Goal: Task Accomplishment & Management: Complete application form

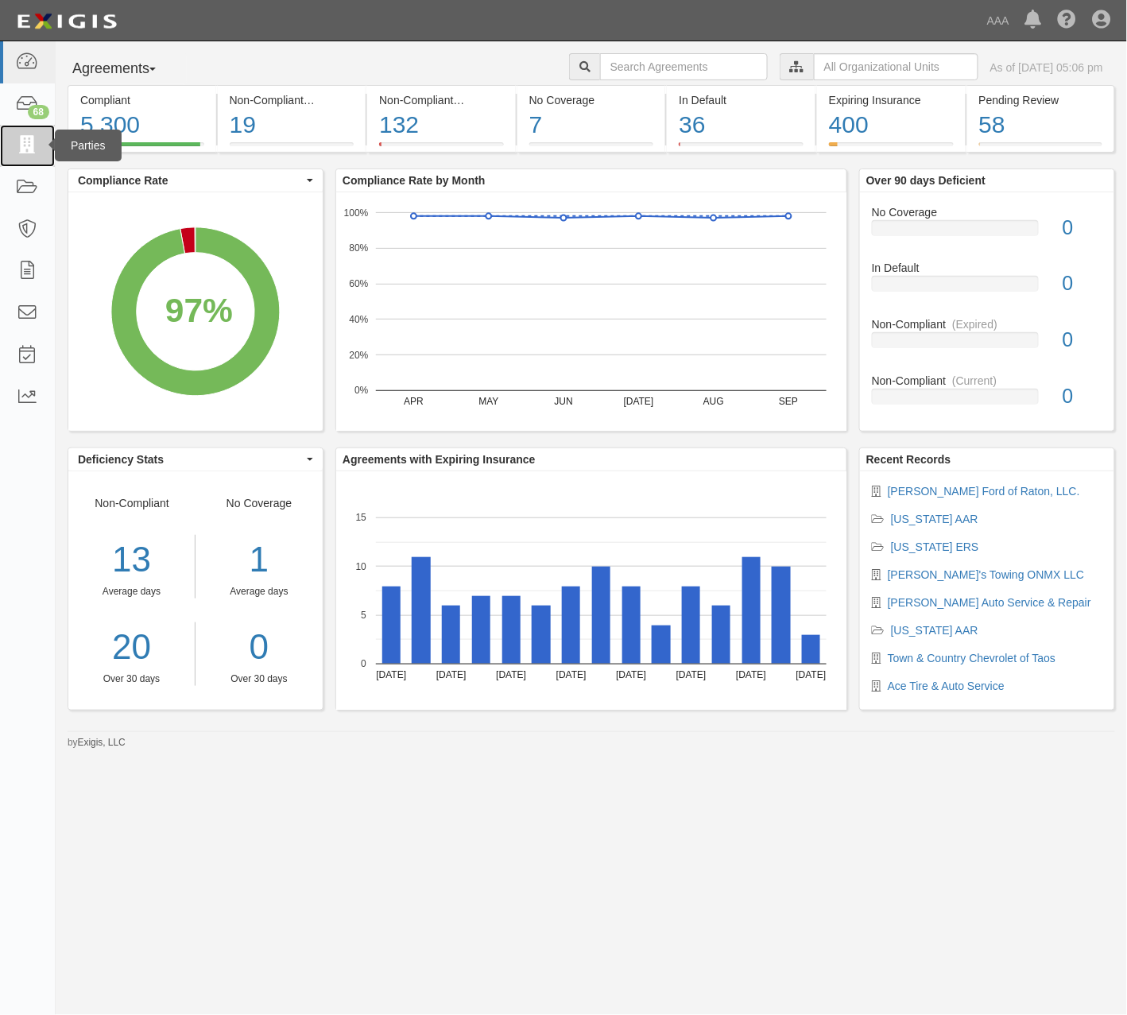
click at [36, 141] on icon at bounding box center [27, 146] width 22 height 18
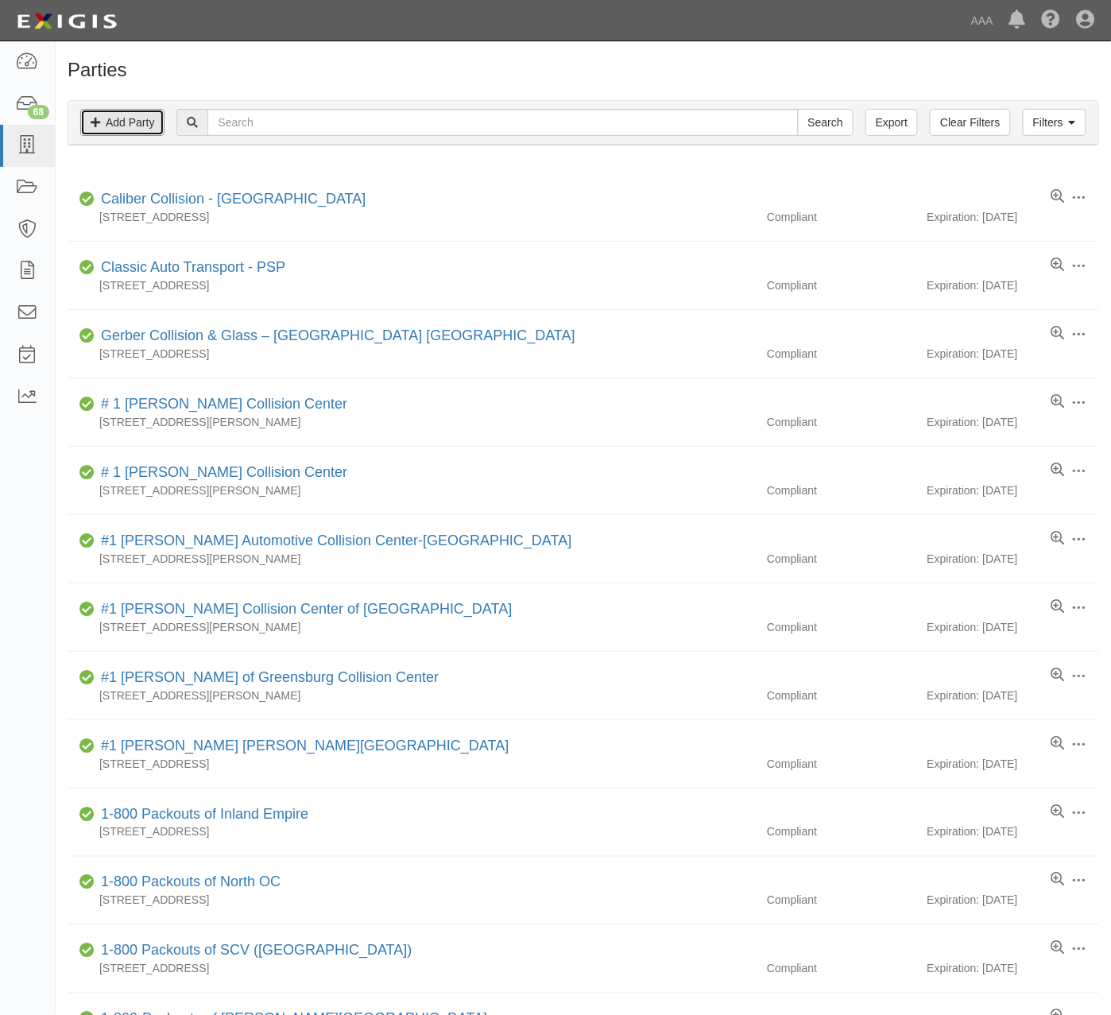
drag, startPoint x: 141, startPoint y: 132, endPoint x: 140, endPoint y: 146, distance: 14.4
click at [141, 132] on link "Add Party" at bounding box center [122, 122] width 84 height 27
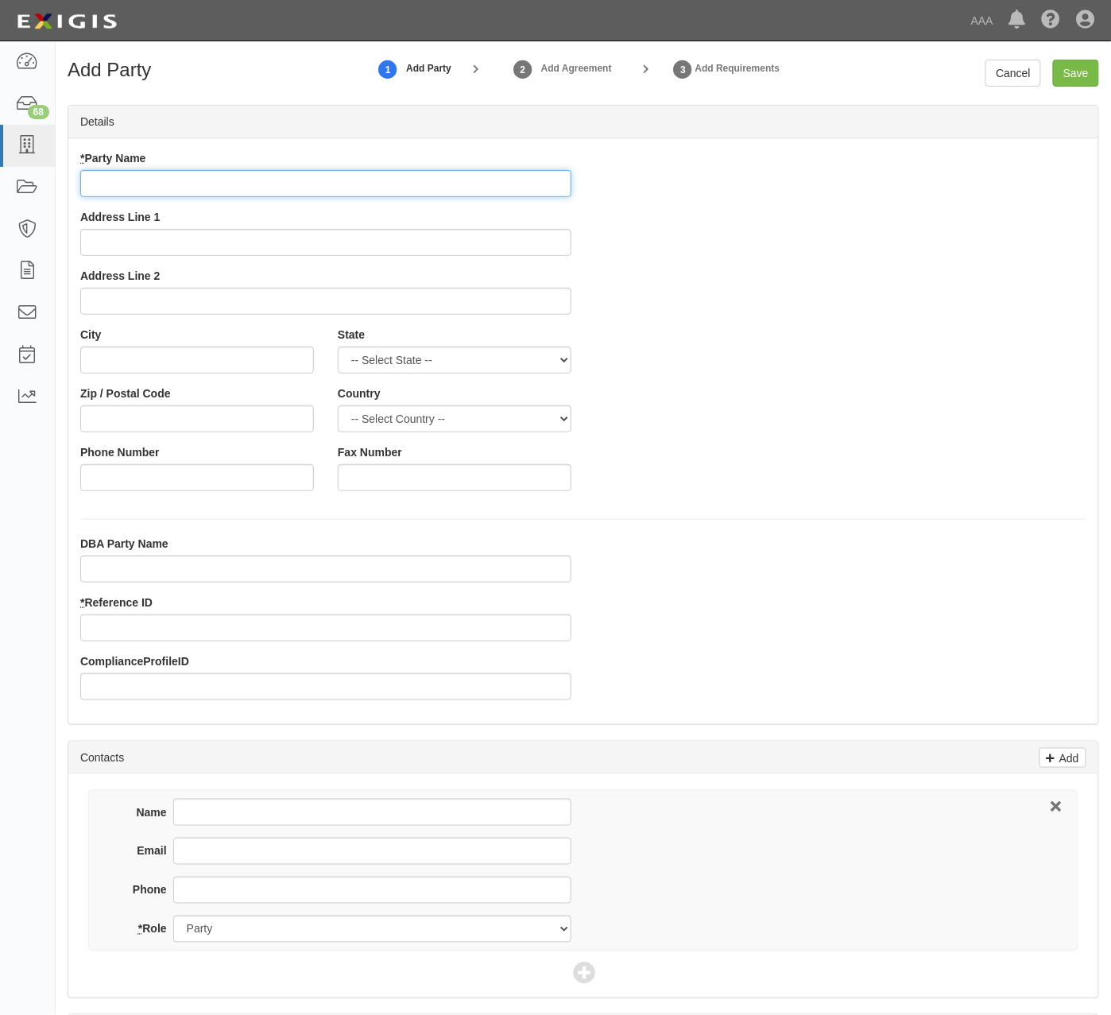
click at [224, 191] on input "* Party Name" at bounding box center [325, 183] width 491 height 27
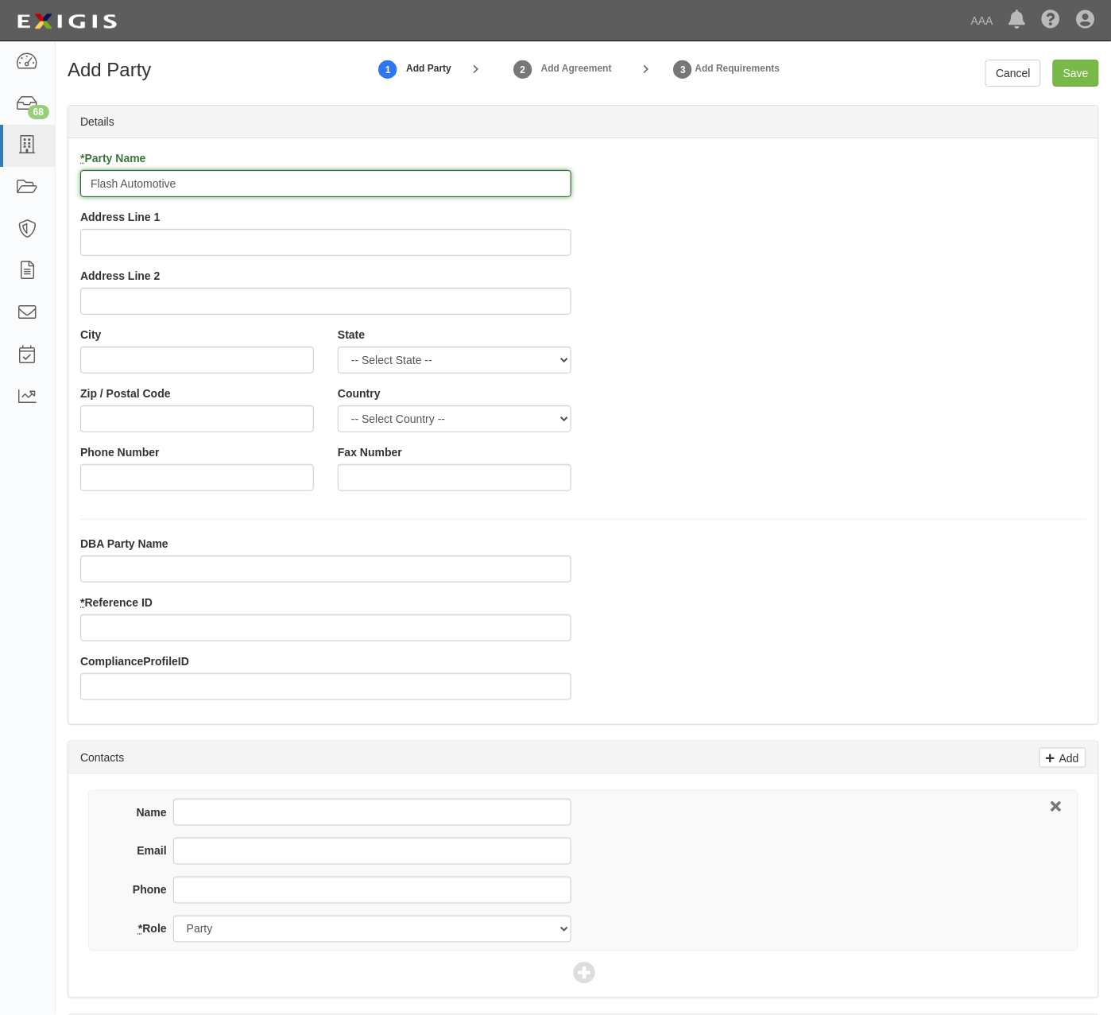
click at [248, 185] on input "Flash Automotive" at bounding box center [325, 183] width 491 height 27
type input "Flash Automotive, Inc"
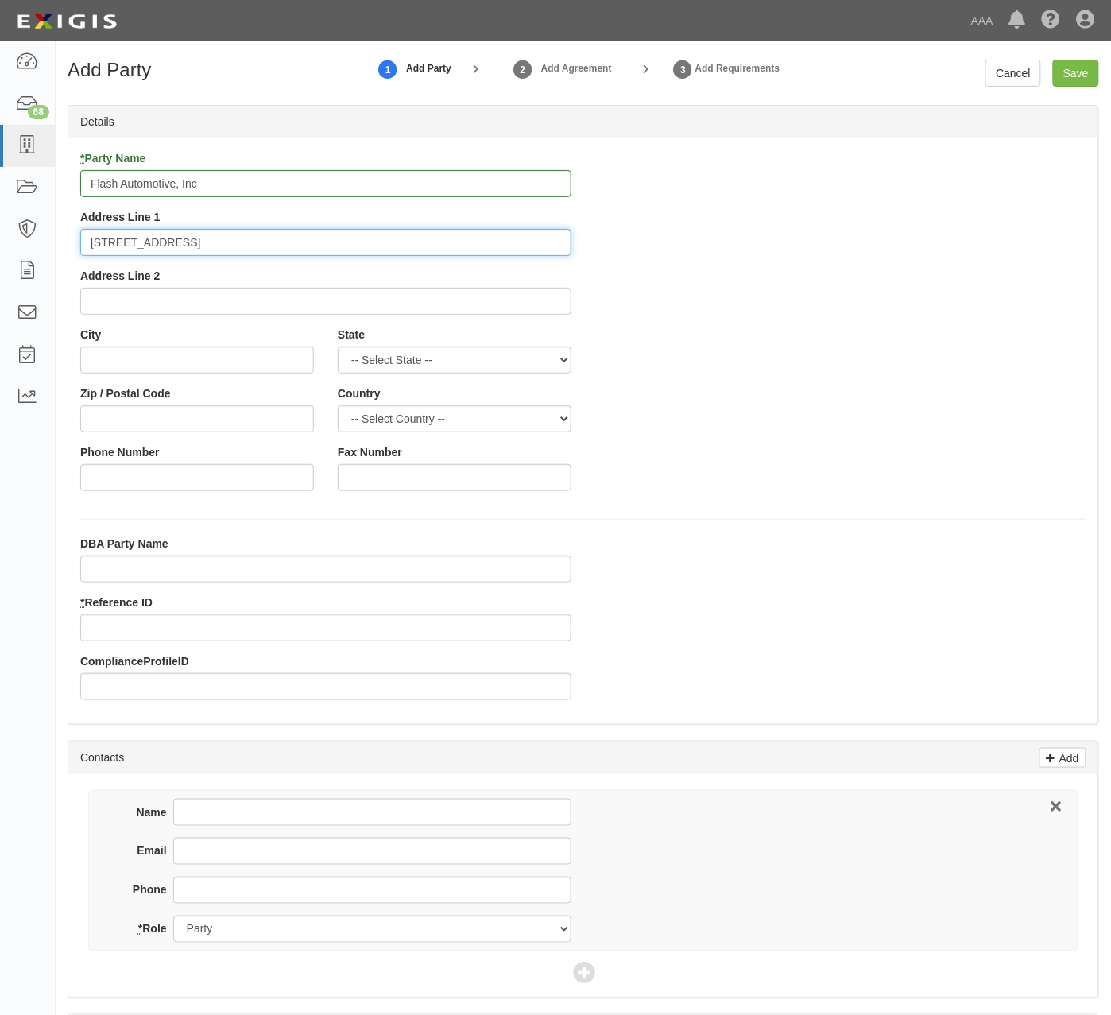
type input "8333 Jefferson St NE"
type input "Albuquerque"
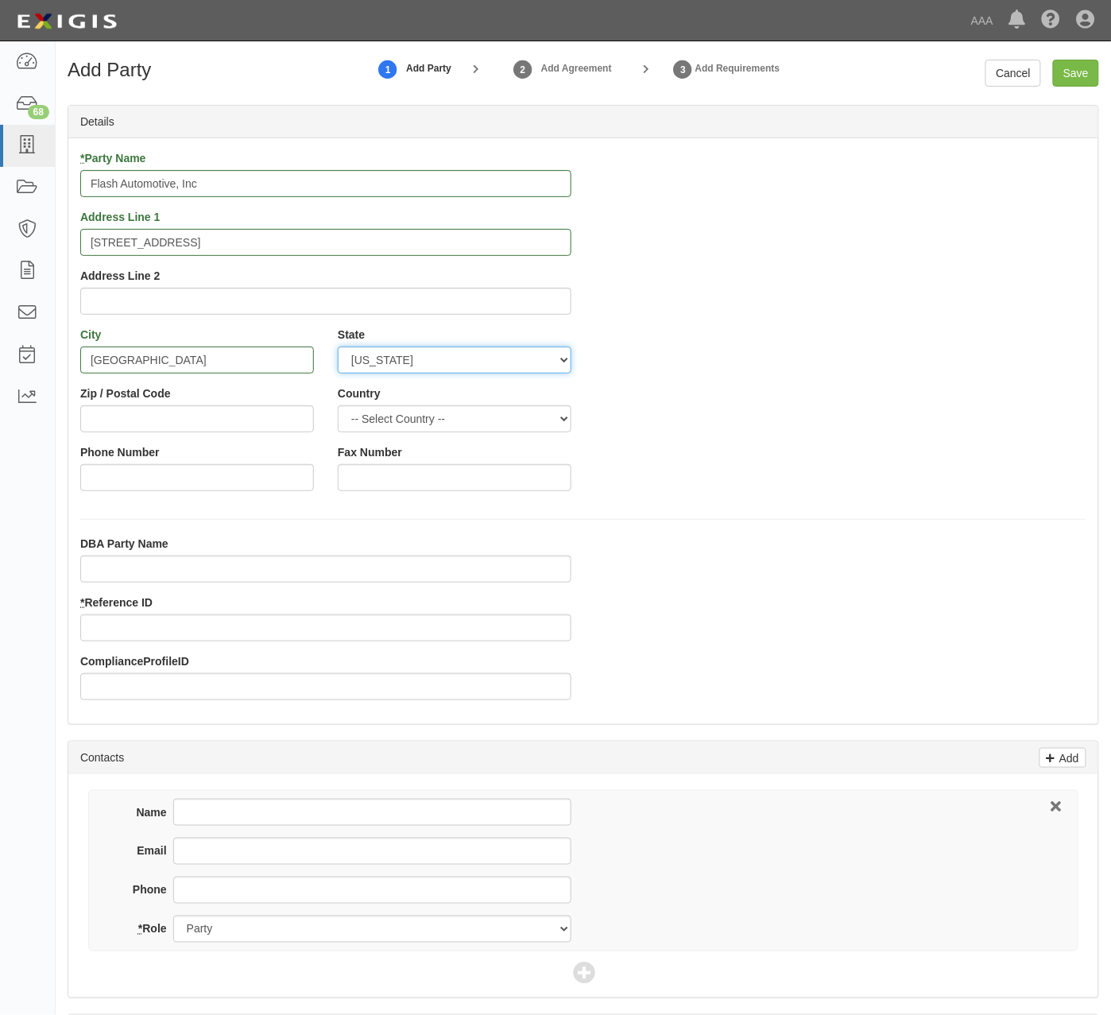
select select "NM"
type input "87113"
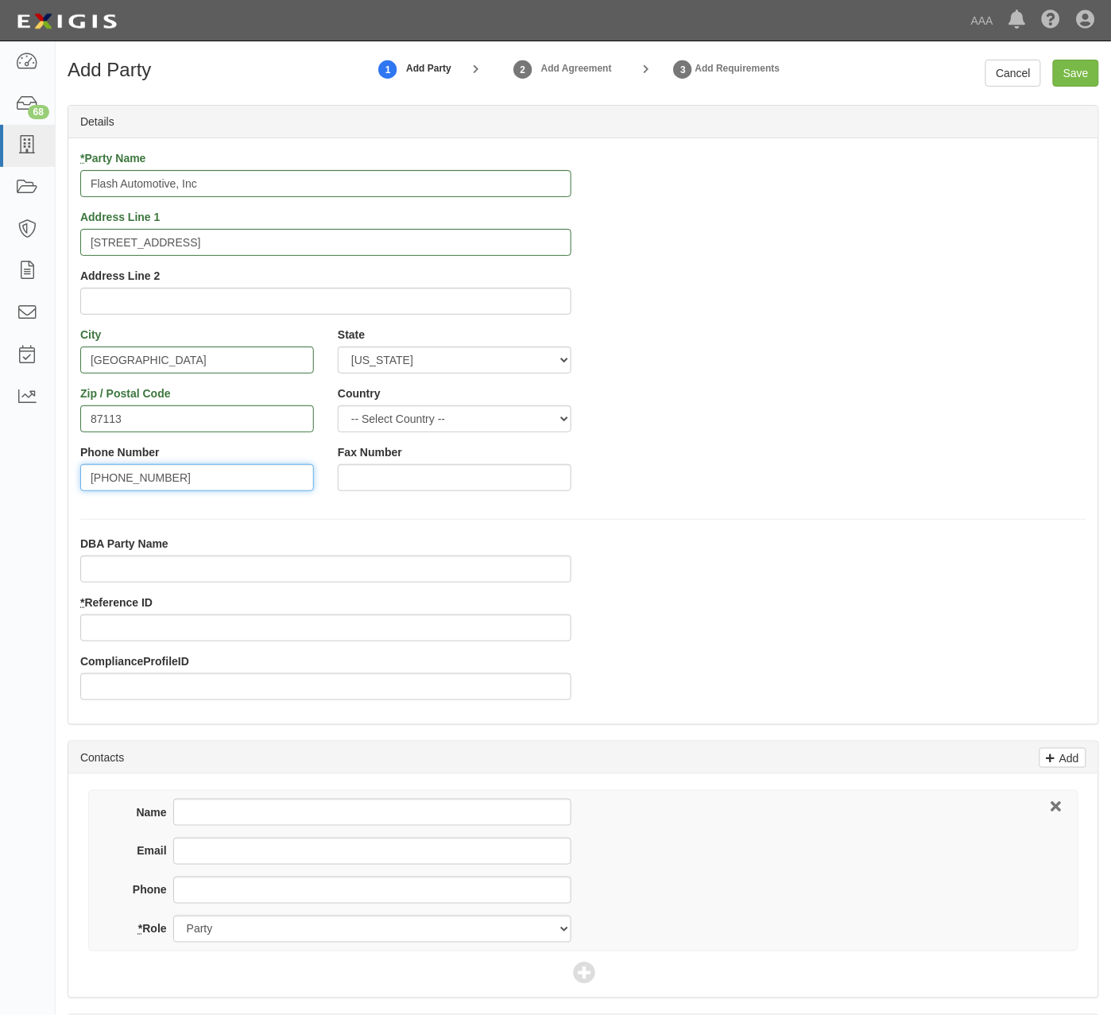
type input "(505)856-8333"
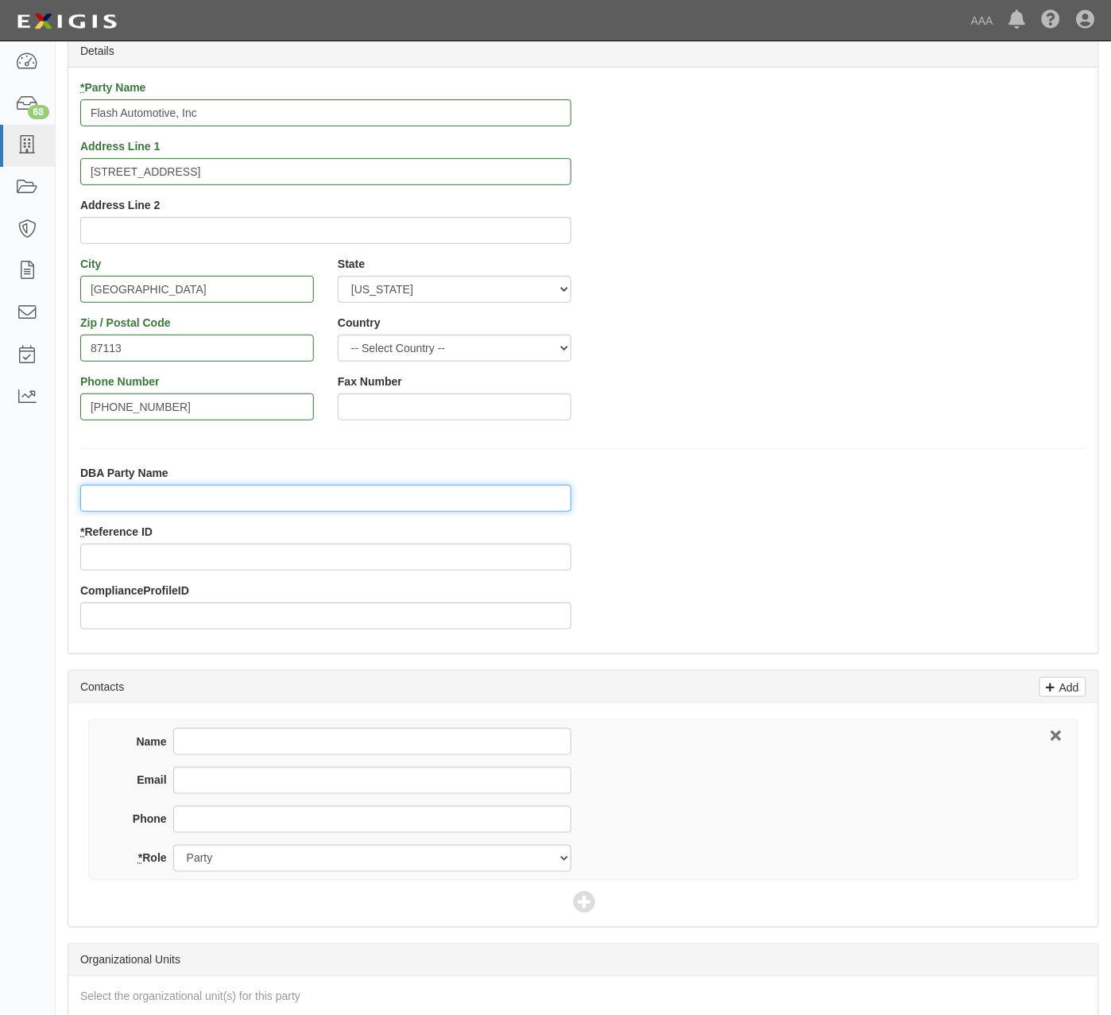
scroll to position [106, 0]
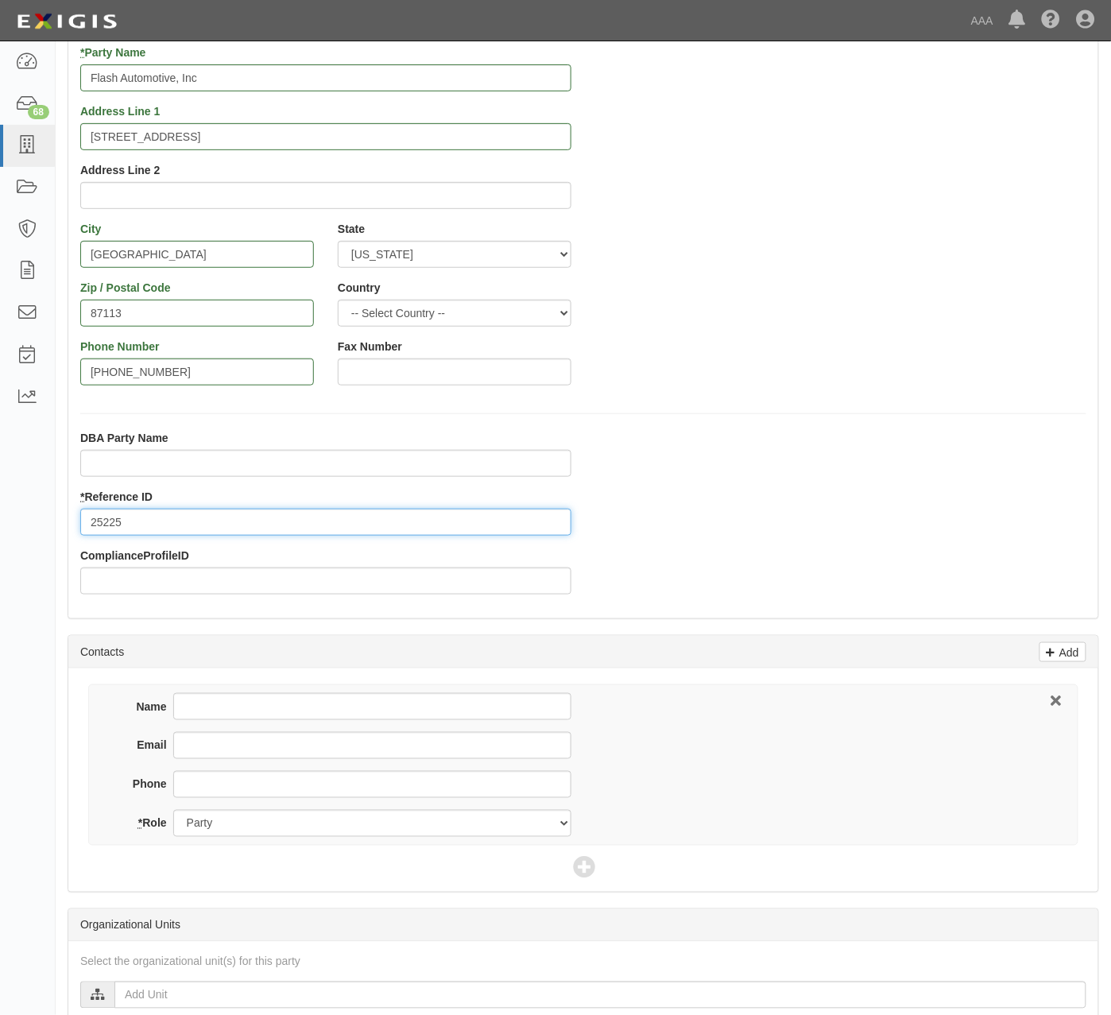
type input "25225"
click at [224, 729] on form "Add Party 1 Add Party 2 Add Agreement 3 Add Requirements Cancel Save Details * …" at bounding box center [583, 589] width 1031 height 1270
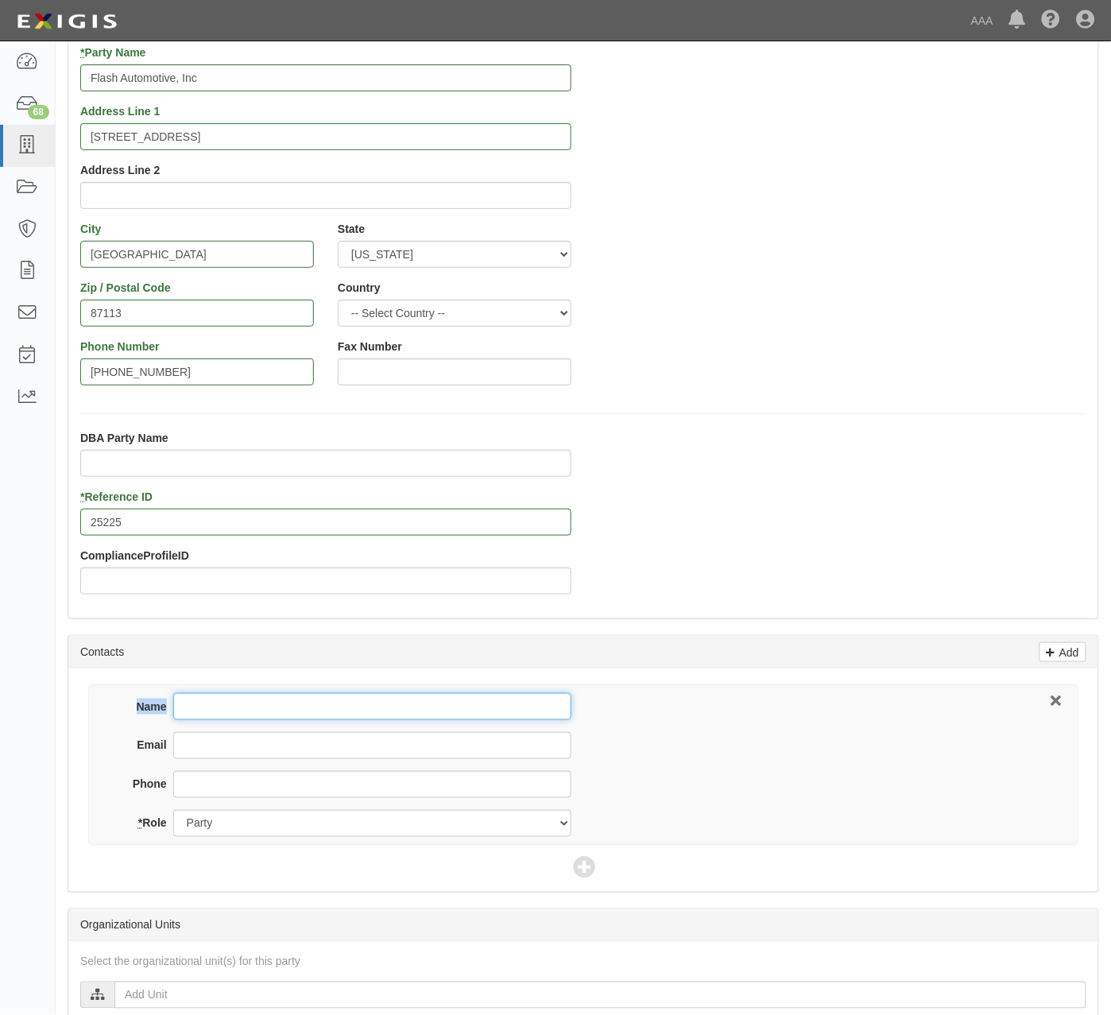
click at [245, 700] on input "Name" at bounding box center [372, 706] width 398 height 27
type input "Michael Lowe"
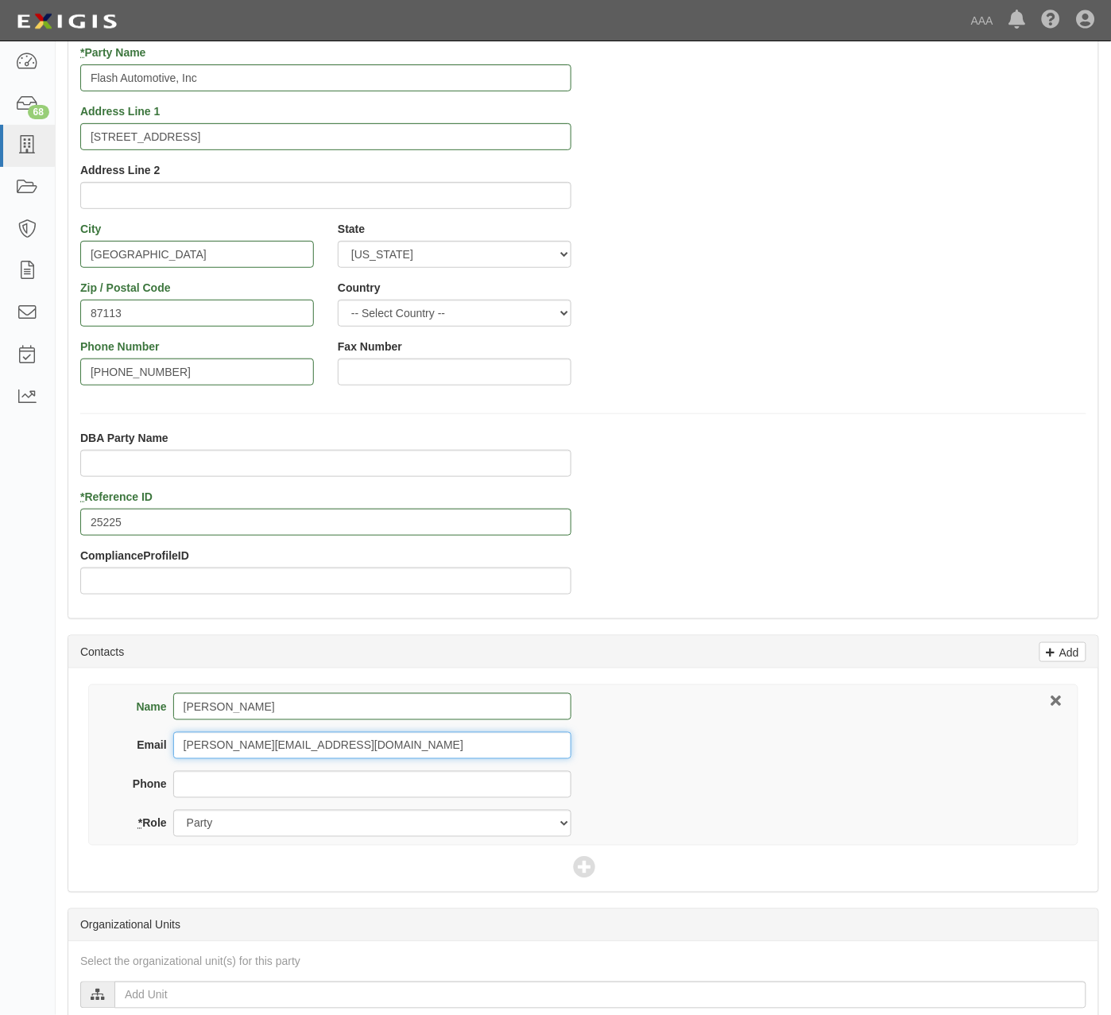
type input "Mike@flashautomotiveabq.com"
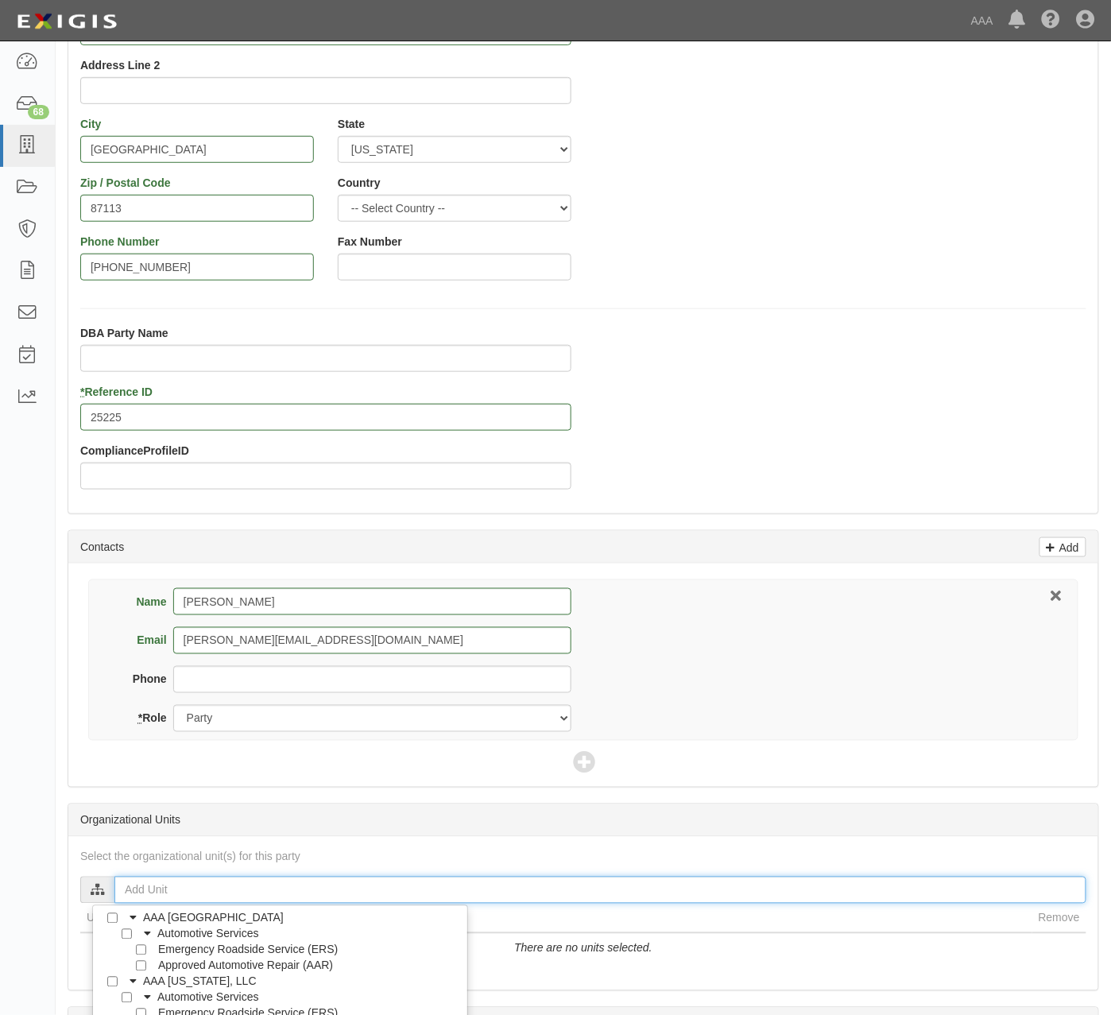
scroll to position [211, 0]
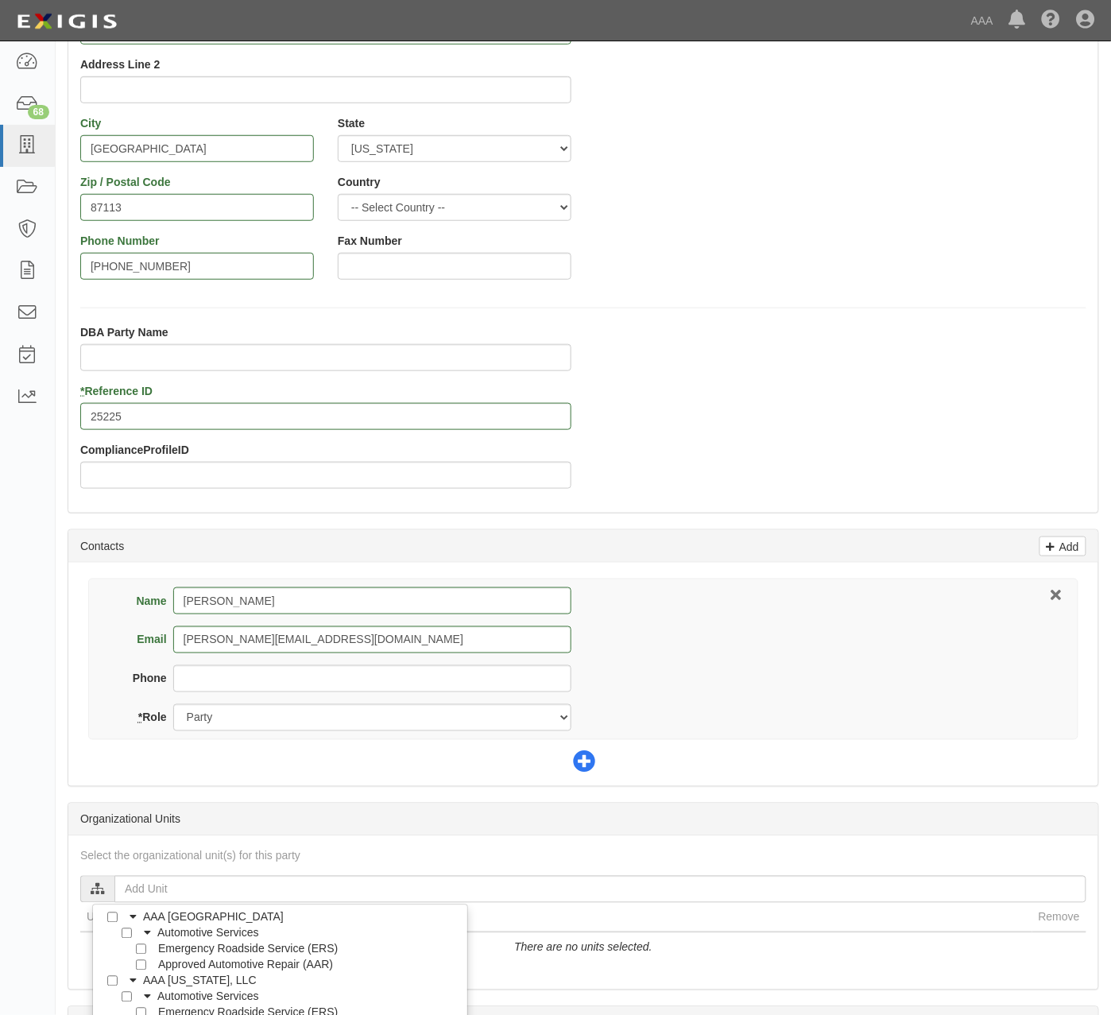
click at [586, 768] on icon at bounding box center [584, 763] width 22 height 22
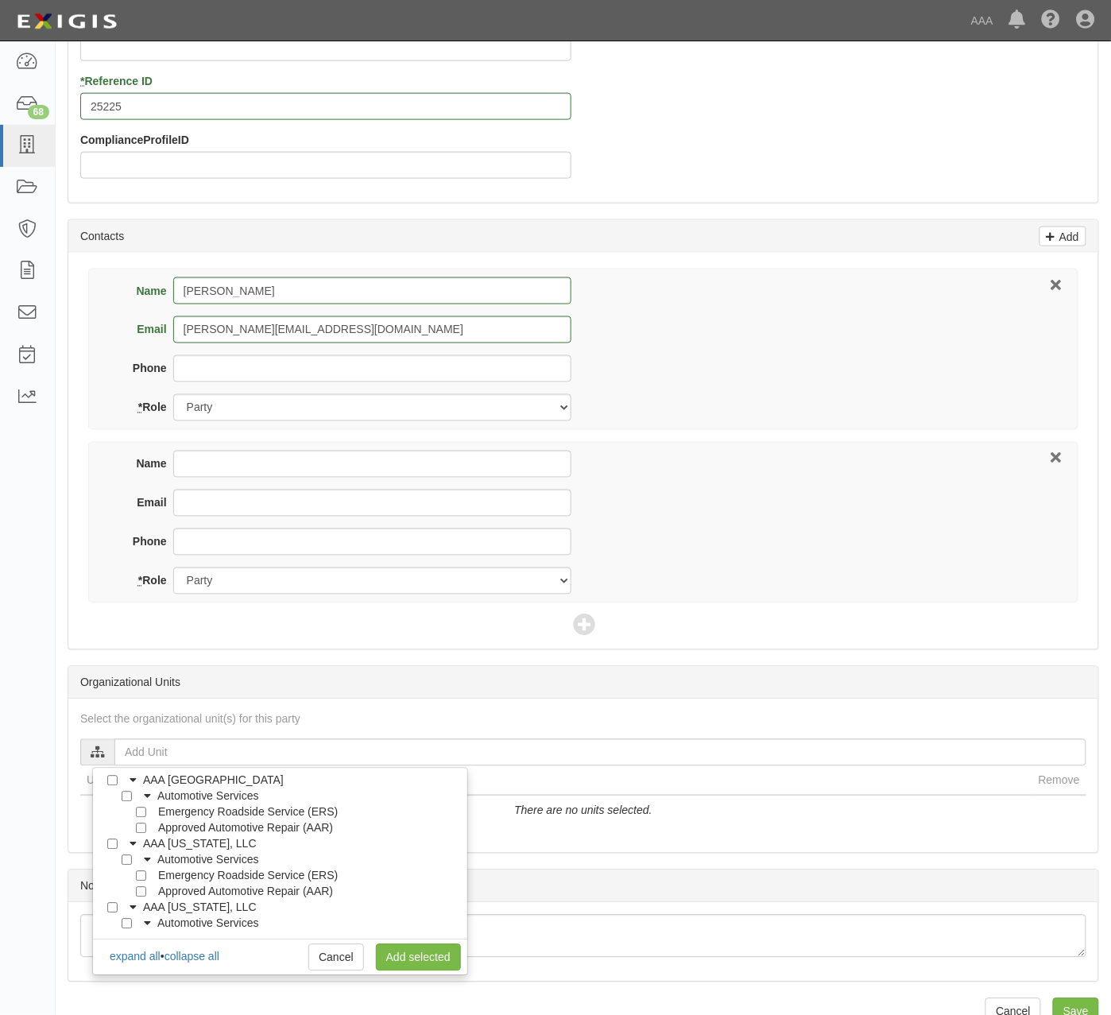
scroll to position [529, 0]
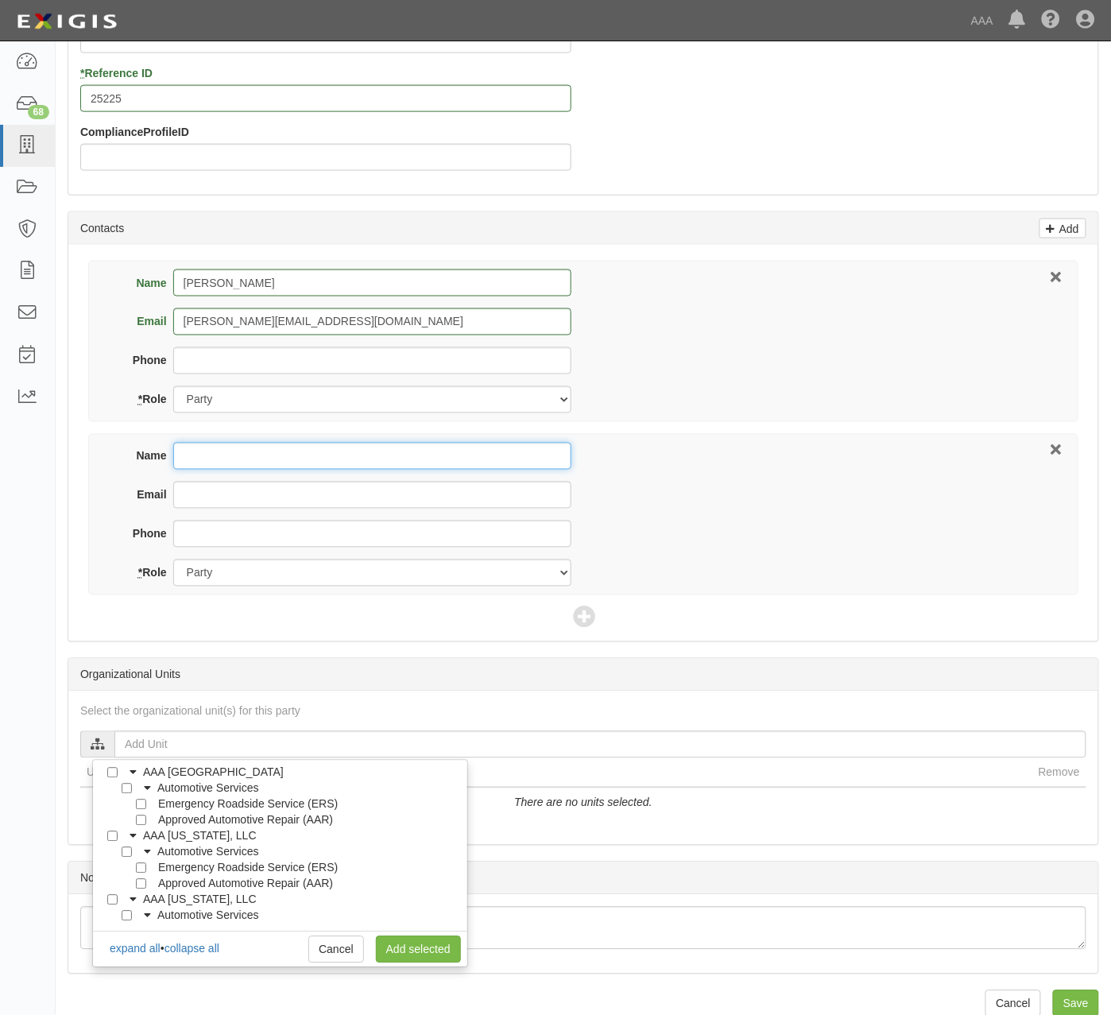
click at [230, 456] on input "Name" at bounding box center [372, 456] width 398 height 27
type input "Jeremy Osborn"
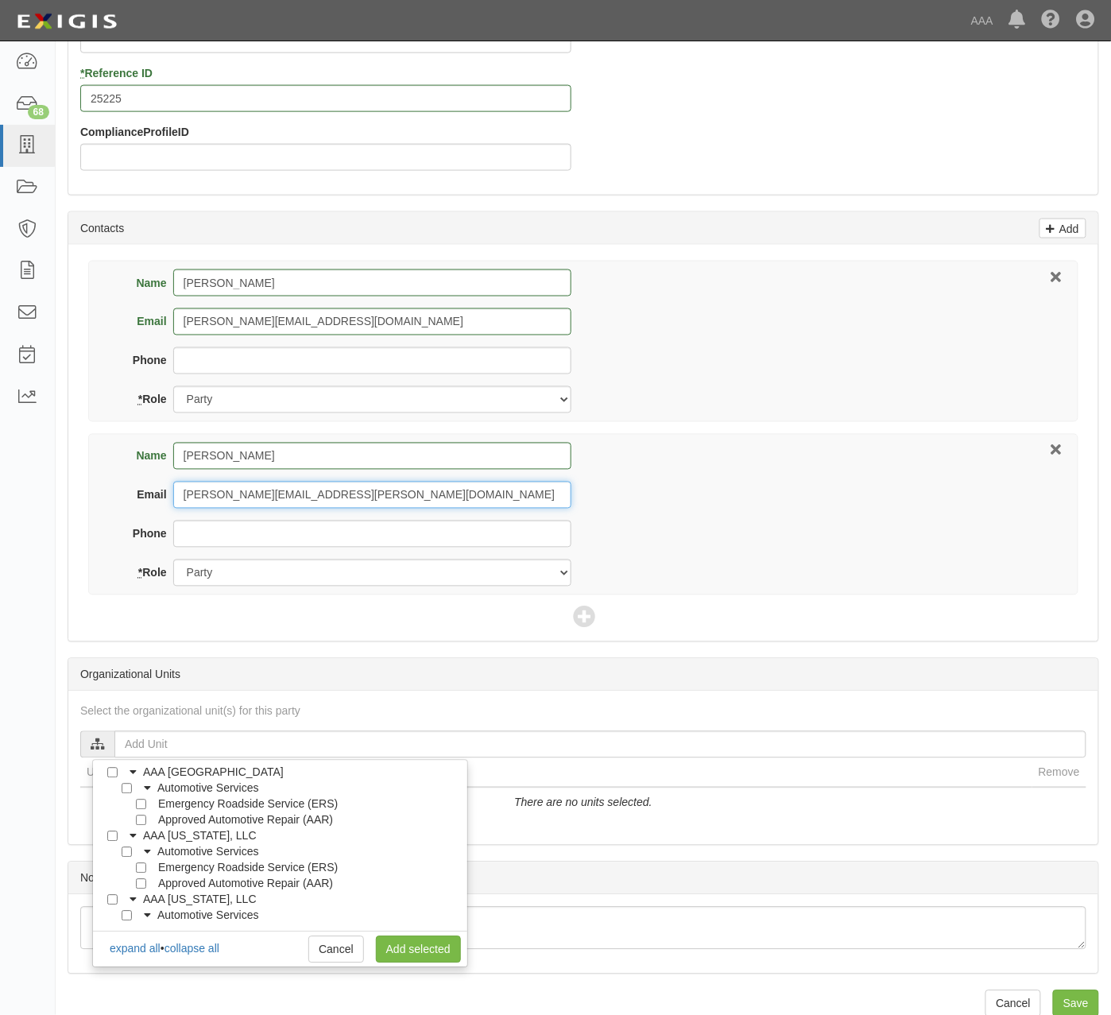
type input "Osborn.Jeremy@ace.aaa.com"
select select "Other"
click at [580, 624] on icon at bounding box center [584, 618] width 22 height 22
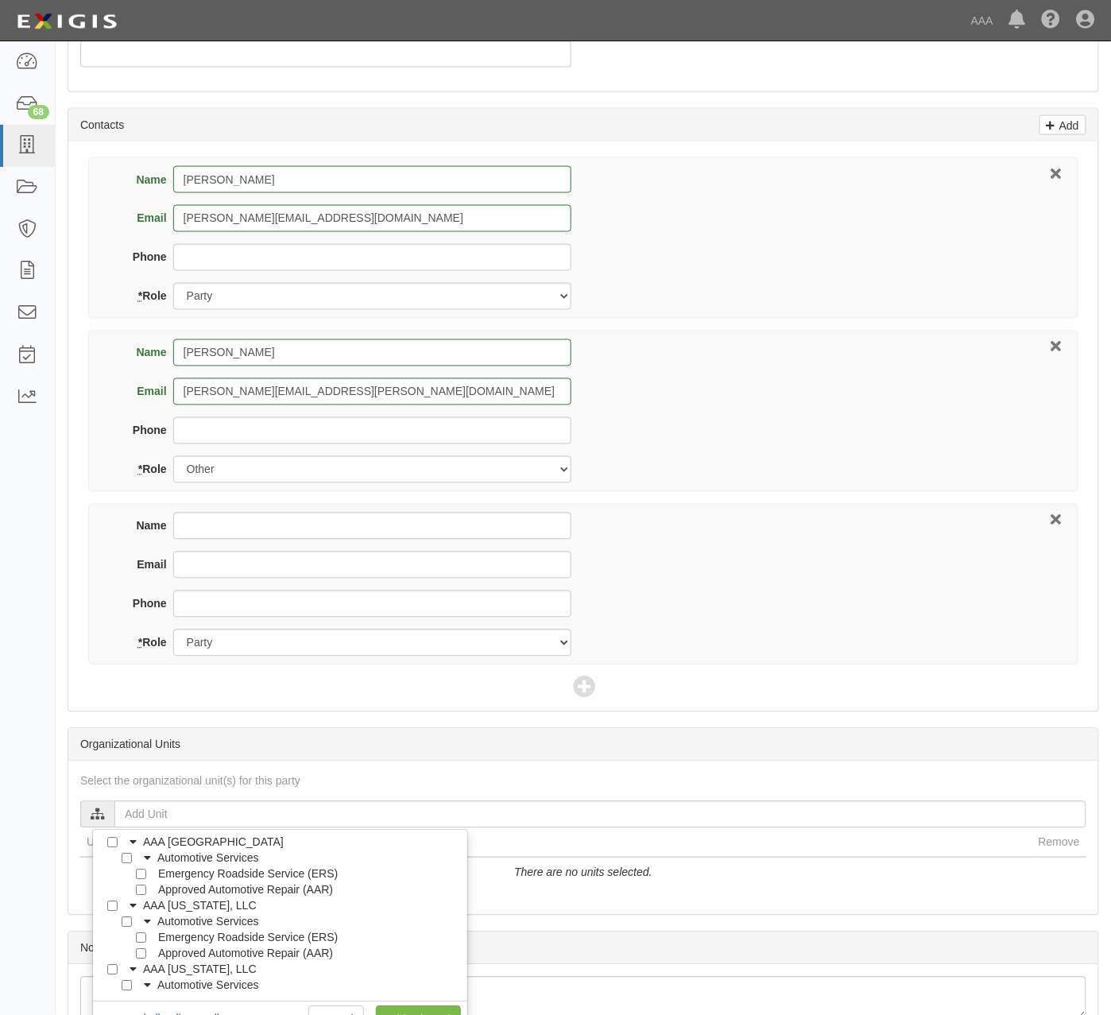
scroll to position [733, 0]
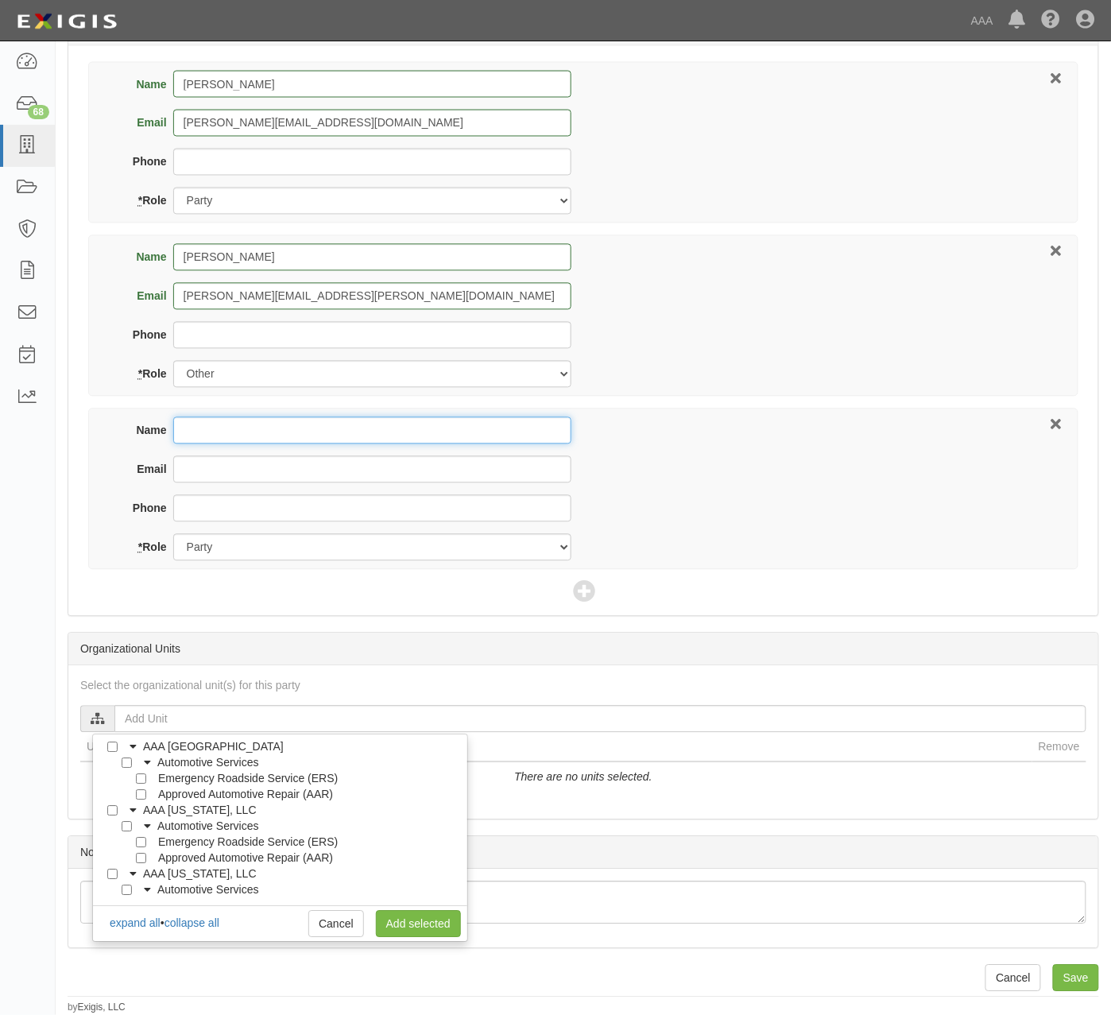
click at [275, 426] on input "Name" at bounding box center [372, 430] width 398 height 27
type input "Mary Ann Padilla"
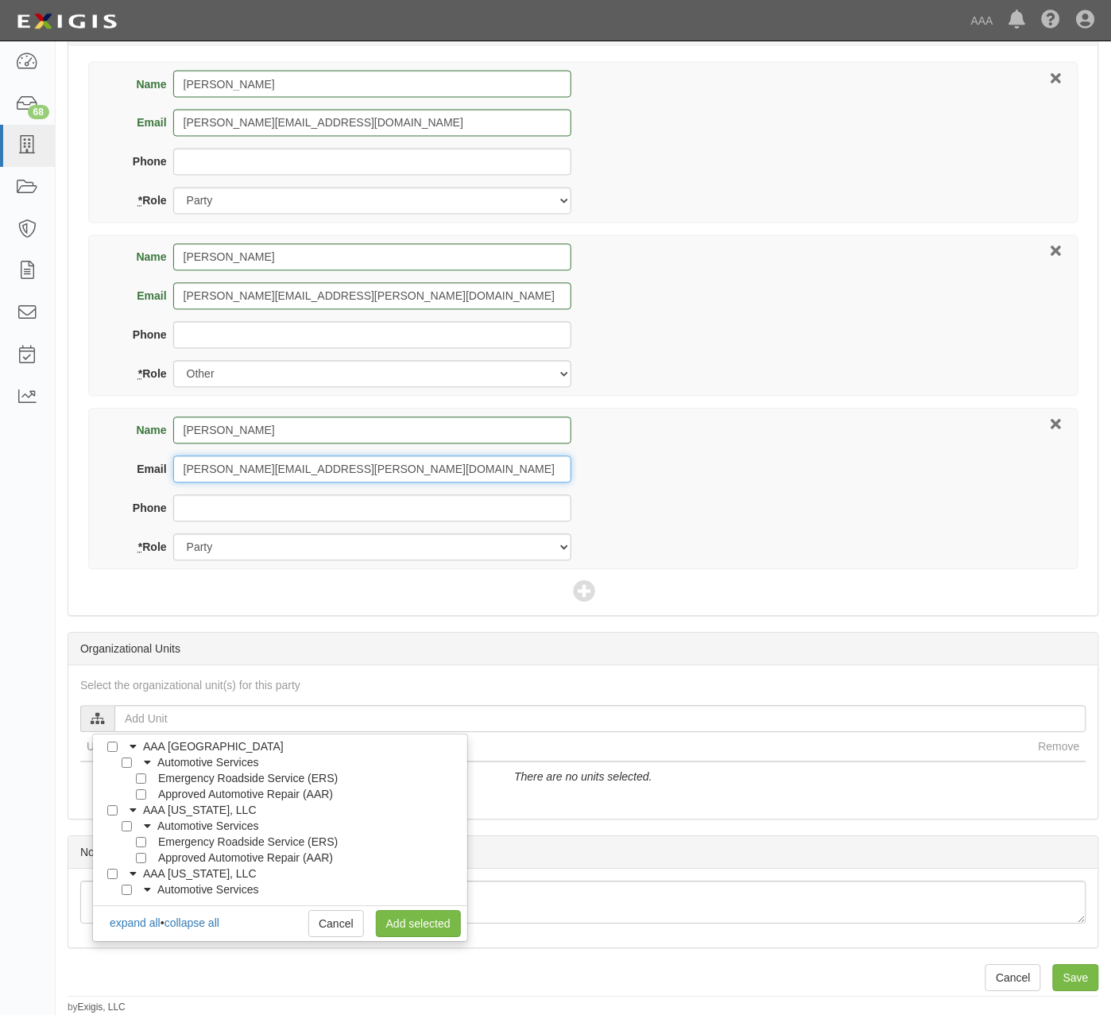
type input "Maryann.Padilla@hubinternational.com"
select select "Broker"
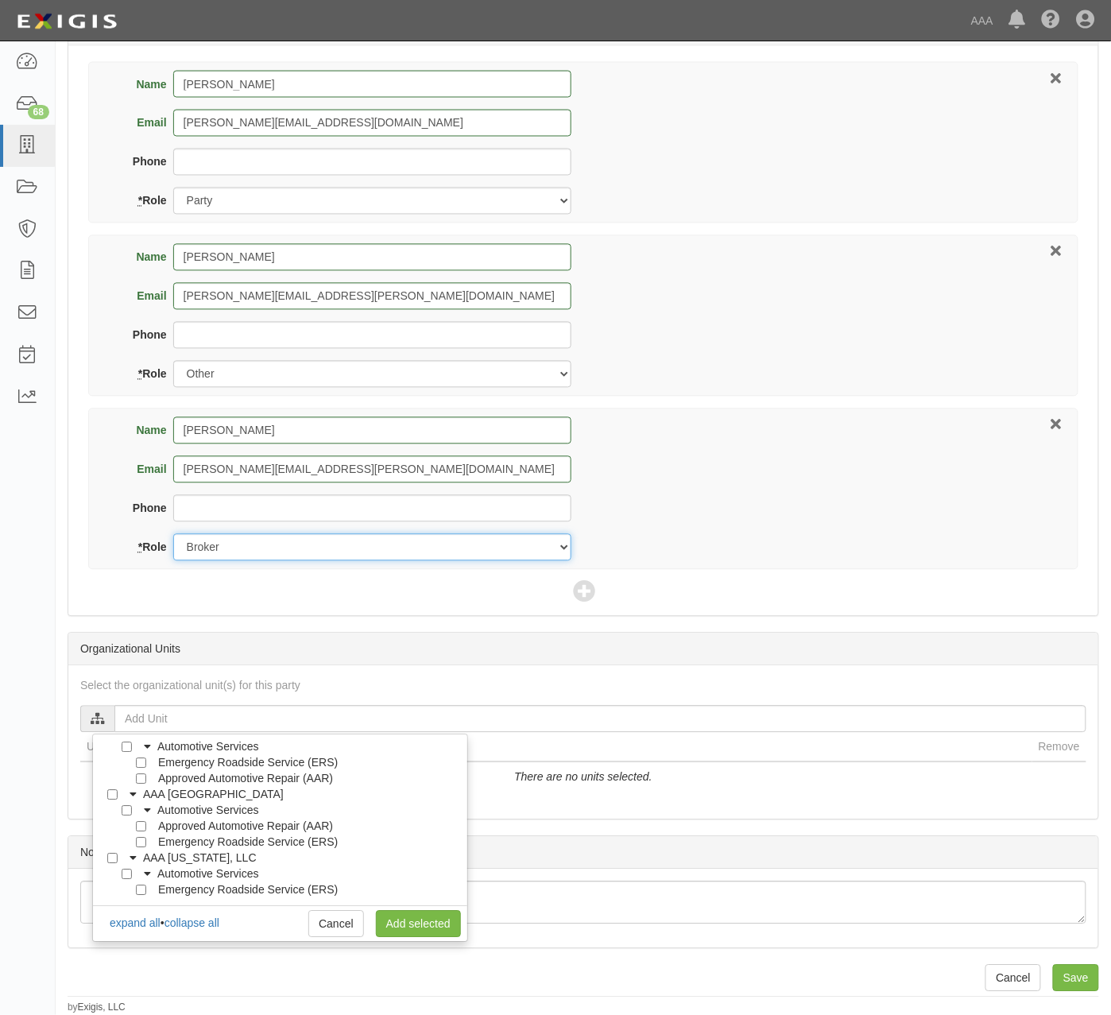
scroll to position [106, 0]
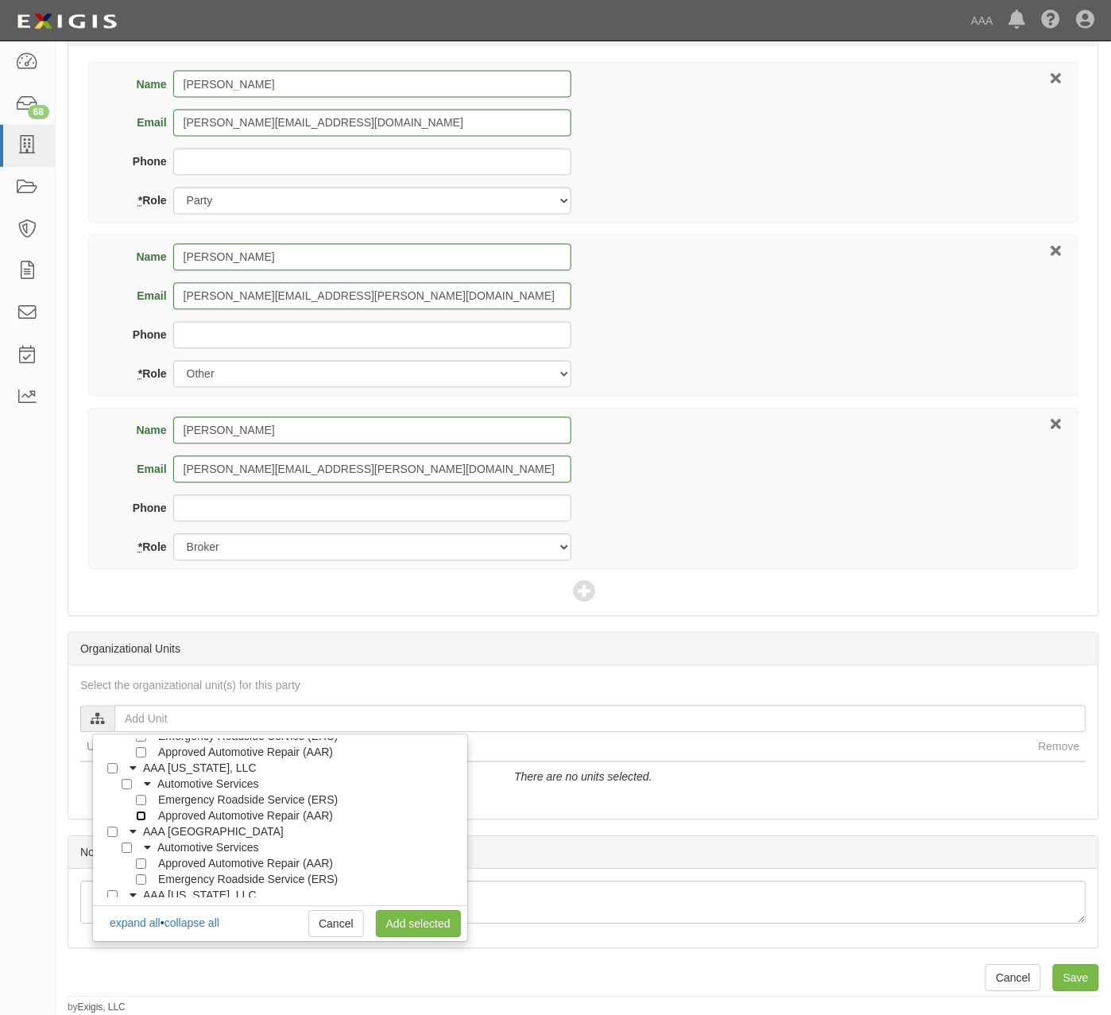
click at [141, 817] on input "Approved Automotive Repair (AAR)" at bounding box center [141, 816] width 10 height 10
checkbox input "true"
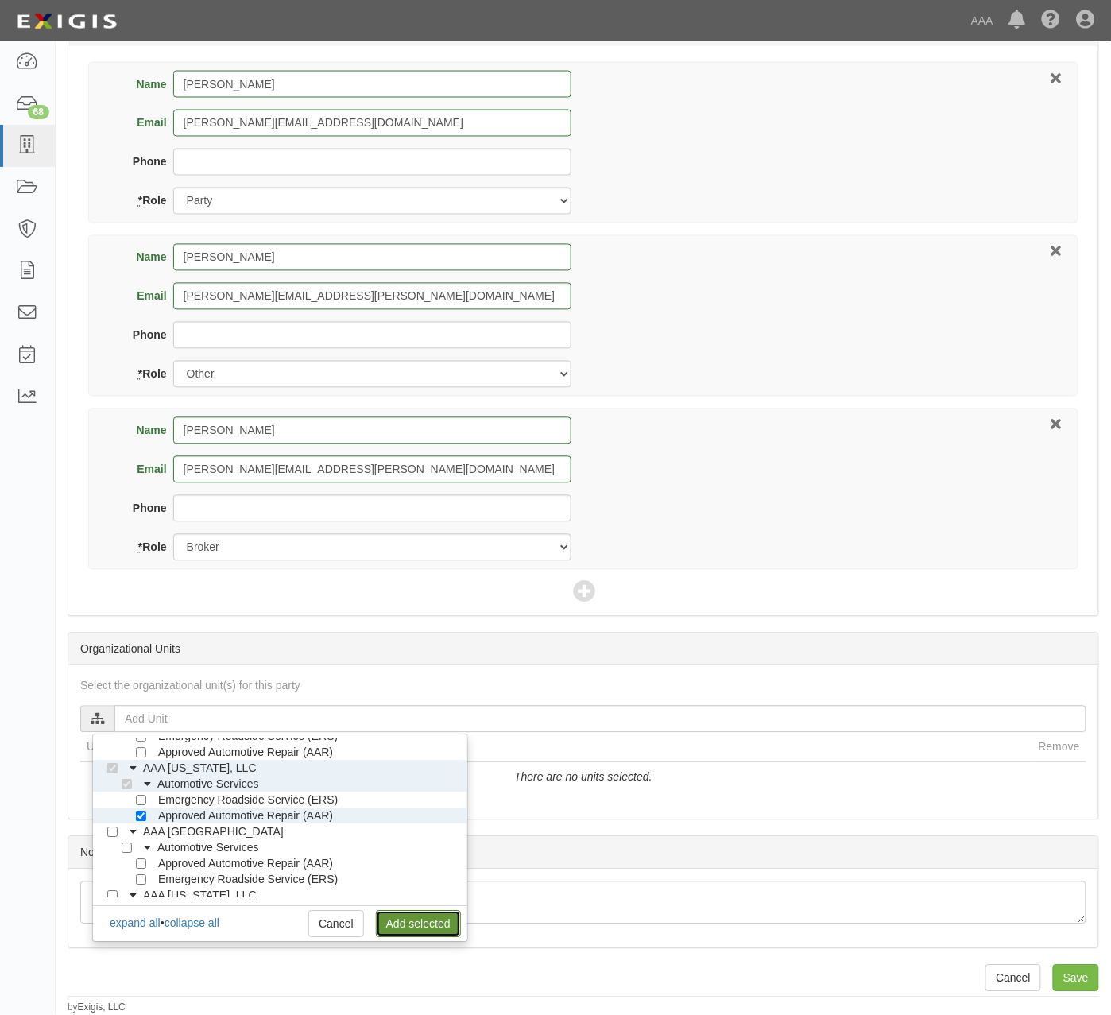
click at [432, 922] on link "Add selected" at bounding box center [418, 924] width 85 height 27
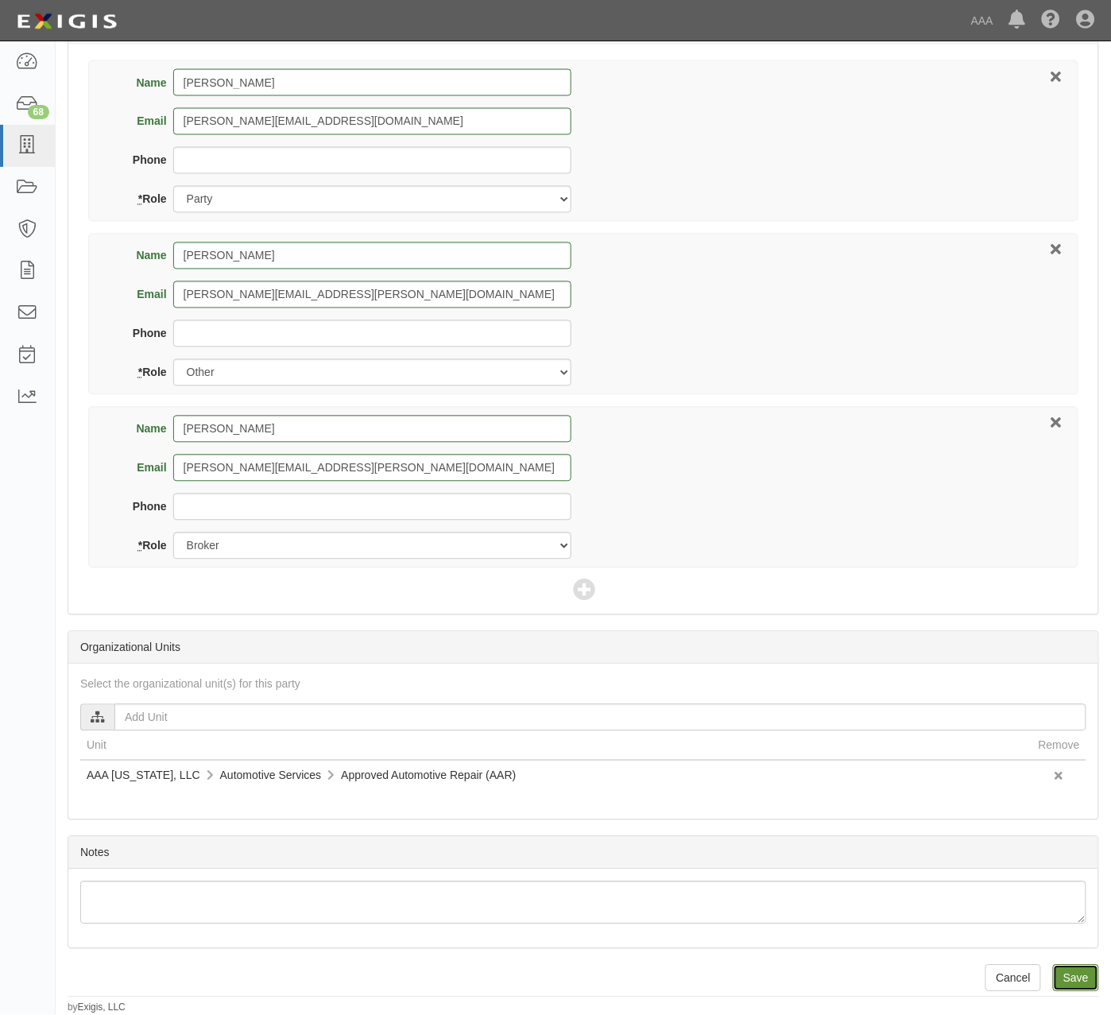
click at [1081, 987] on input "Save" at bounding box center [1076, 978] width 46 height 27
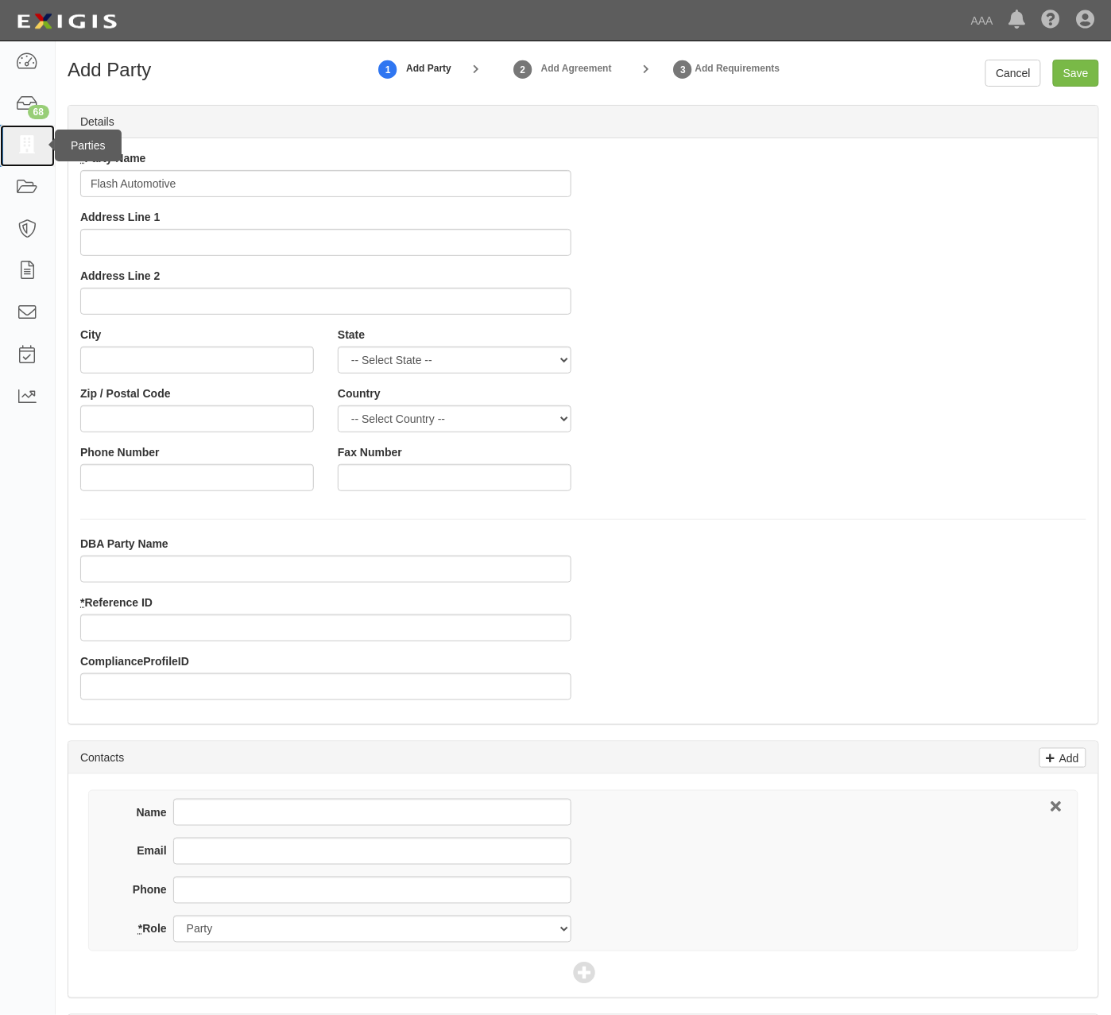
click at [20, 153] on icon at bounding box center [27, 146] width 22 height 18
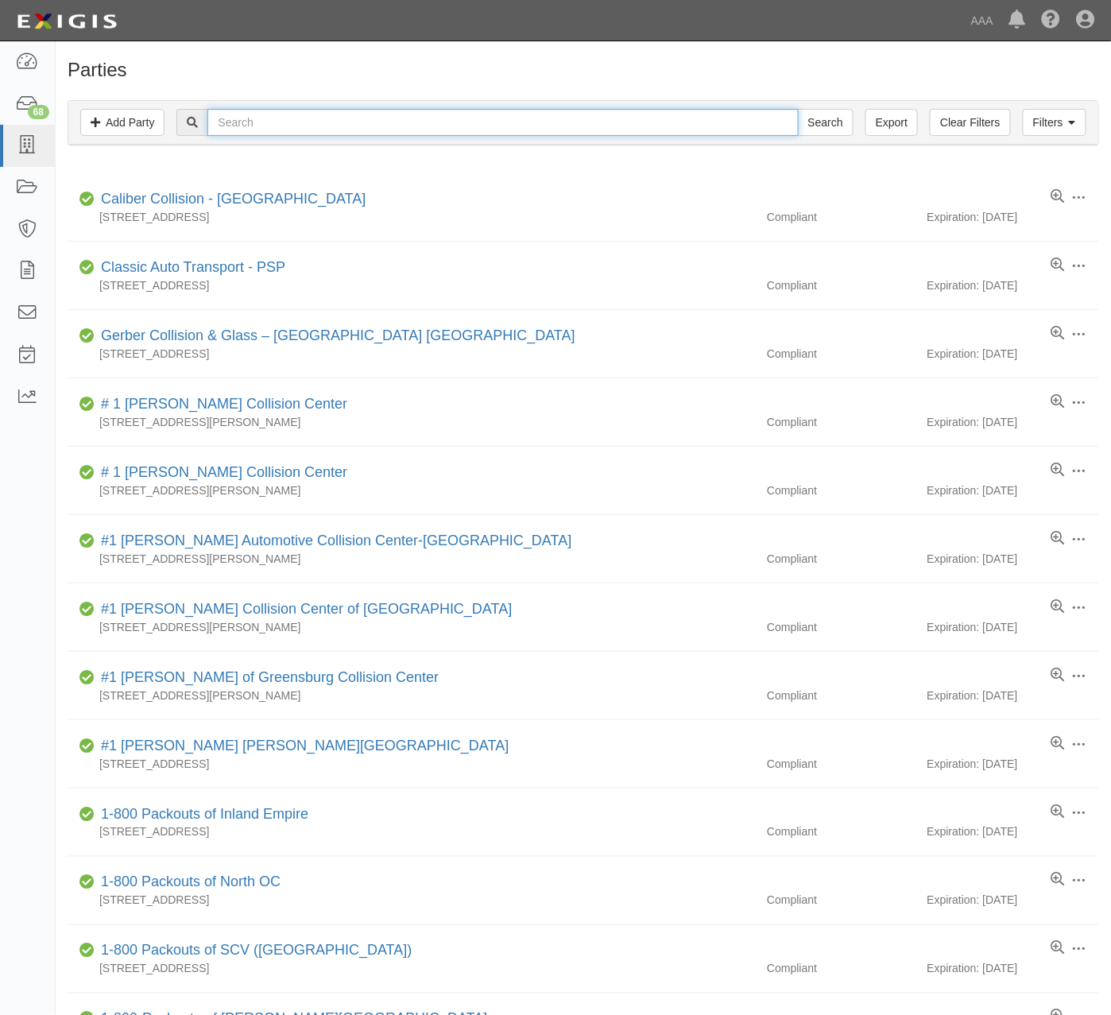
click at [404, 126] on input "text" at bounding box center [502, 122] width 590 height 27
type input "flash automotive"
click at [798, 109] on input "Search" at bounding box center [826, 122] width 56 height 27
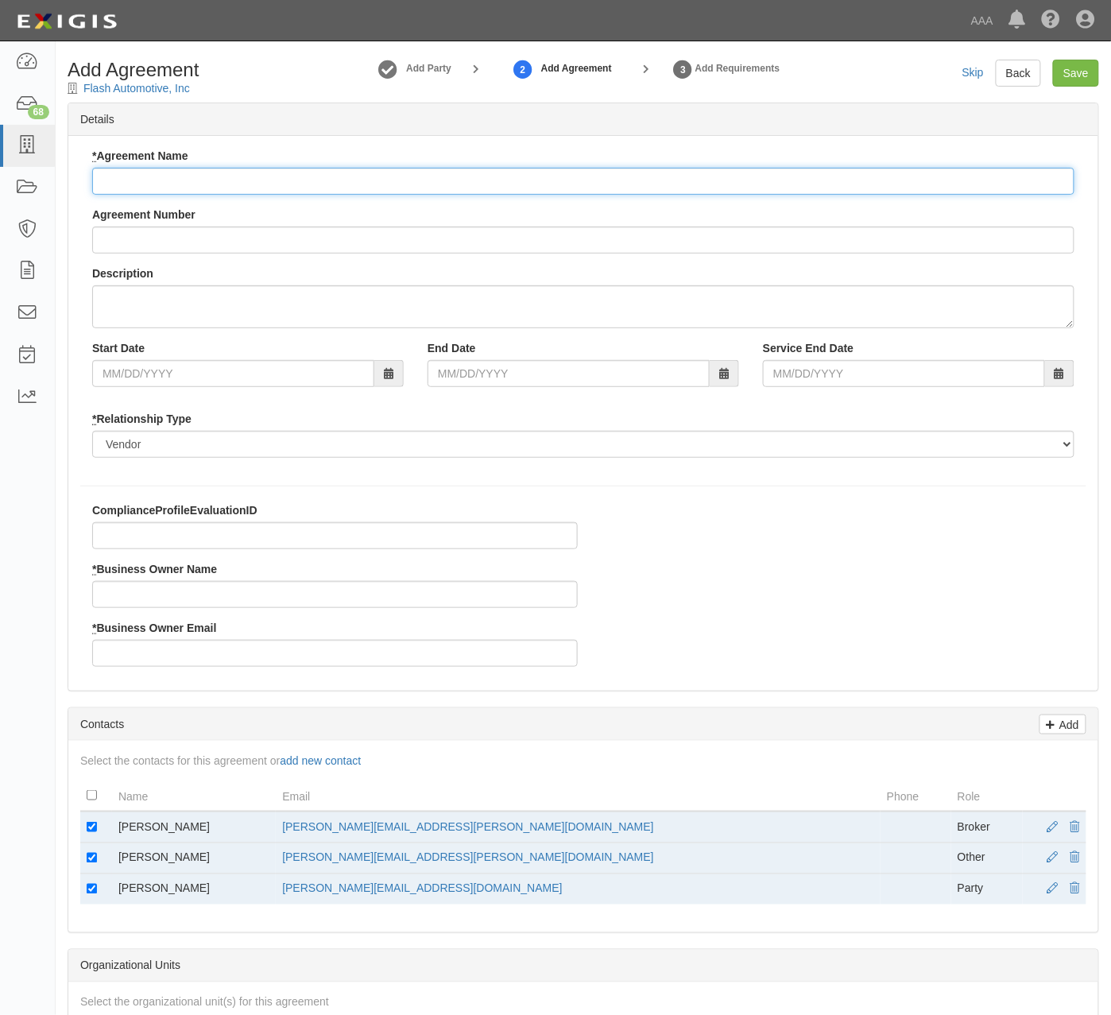
click at [412, 184] on input "* Agreement Name" at bounding box center [583, 181] width 982 height 27
type input "[US_STATE] AAR"
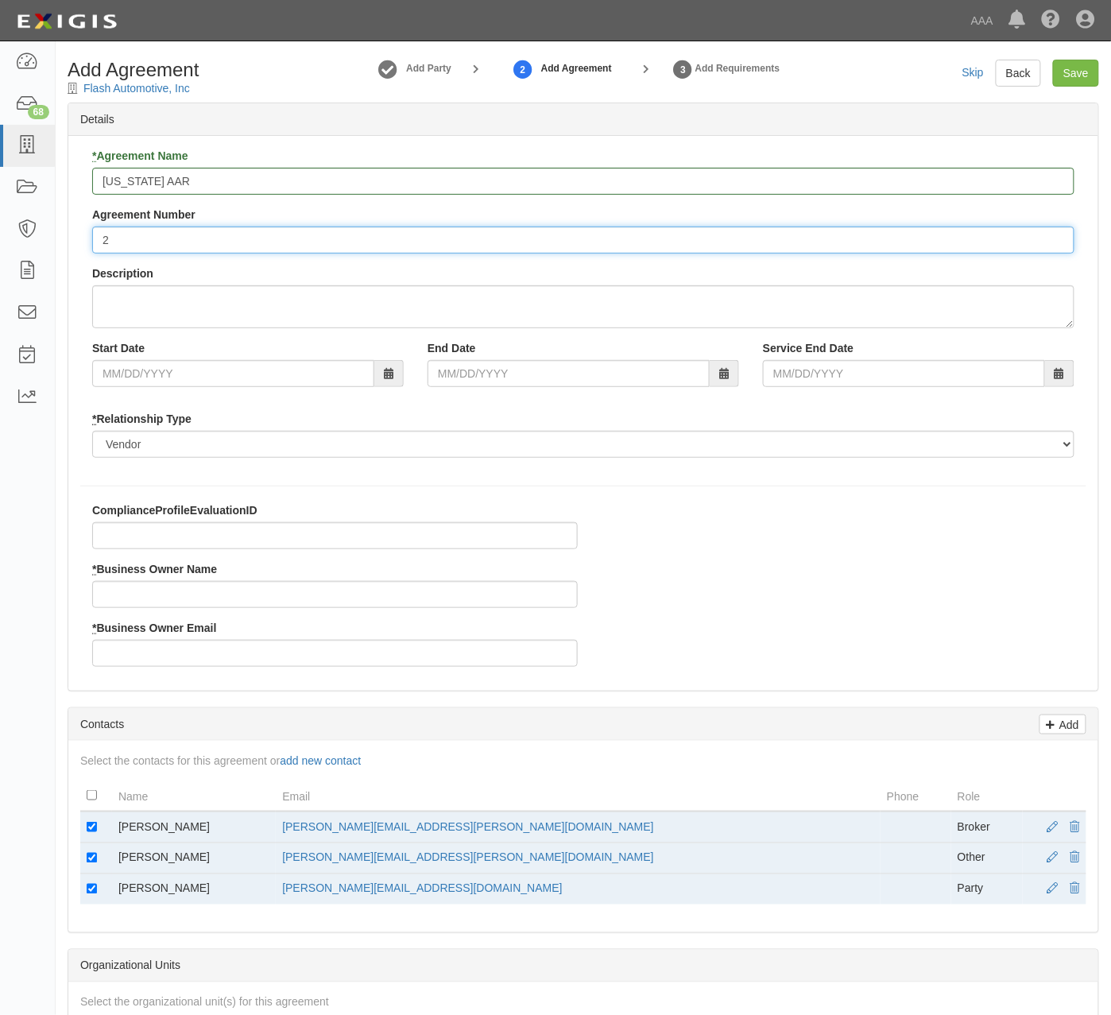
click at [180, 240] on input "2" at bounding box center [583, 239] width 982 height 27
type input "25225"
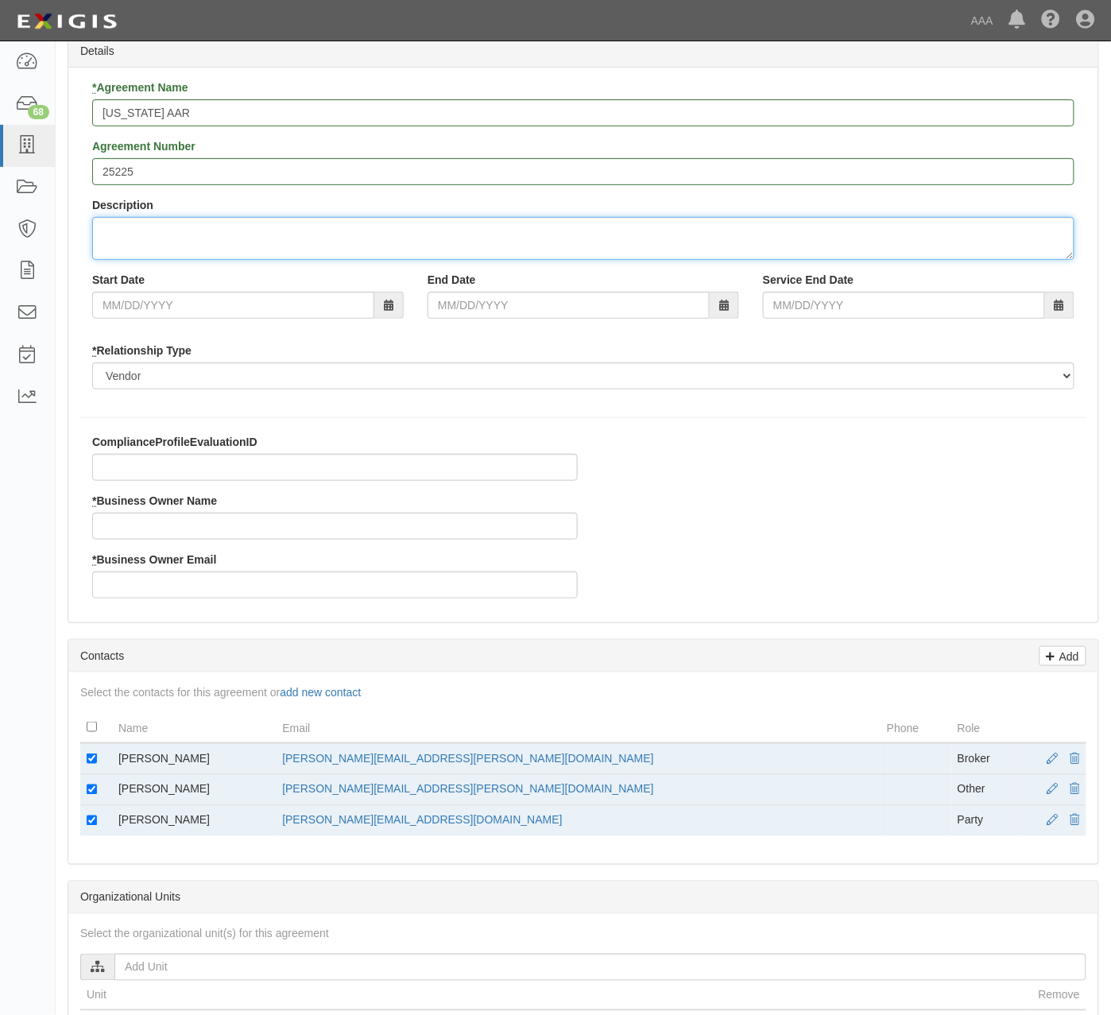
scroll to position [106, 0]
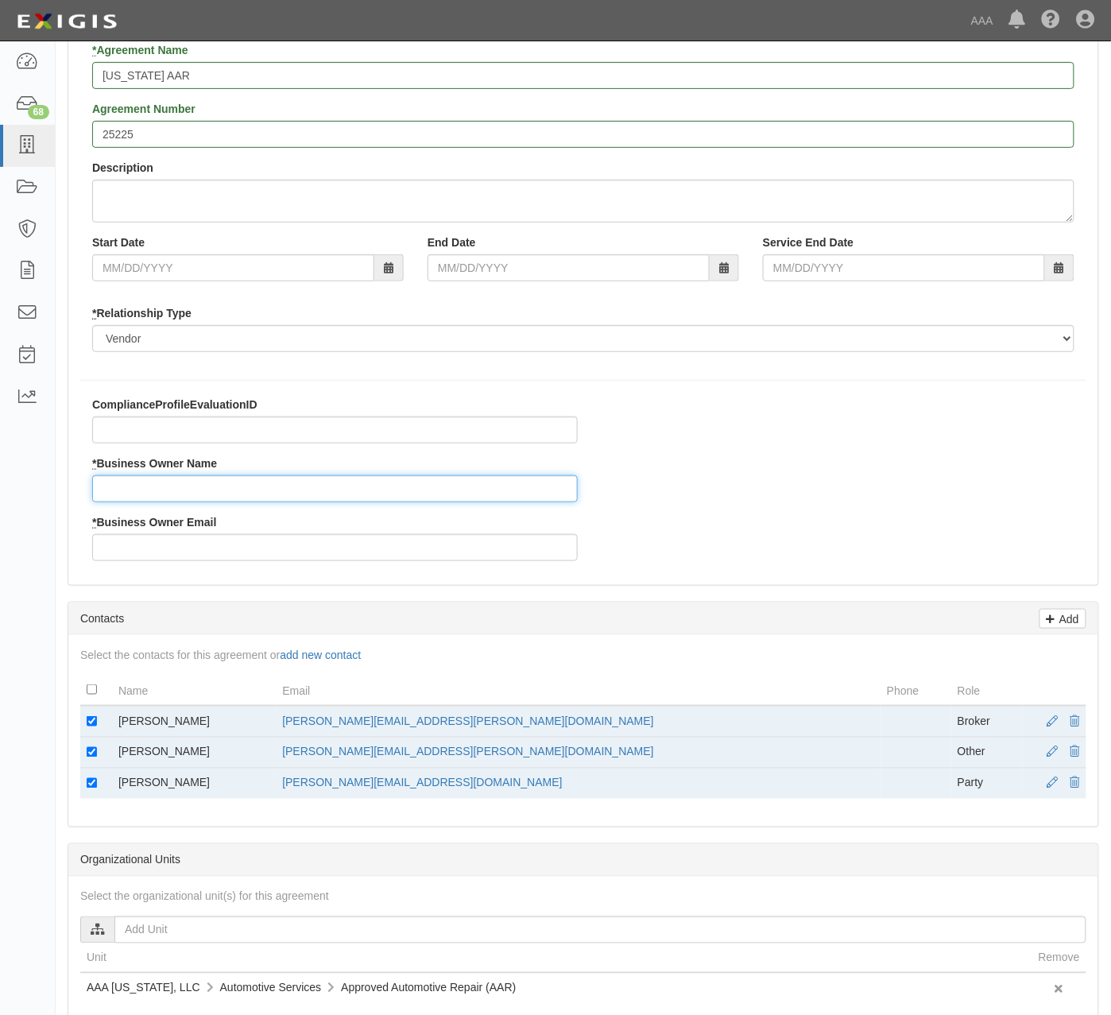
click at [195, 480] on input "* Business Owner Name" at bounding box center [334, 488] width 485 height 27
drag, startPoint x: 239, startPoint y: 754, endPoint x: 121, endPoint y: 760, distance: 118.6
click at [121, 760] on td "Jeremy Osborn" at bounding box center [194, 752] width 164 height 31
copy td "Jeremy Osborn"
click at [332, 501] on input "* Business Owner Name" at bounding box center [334, 488] width 485 height 27
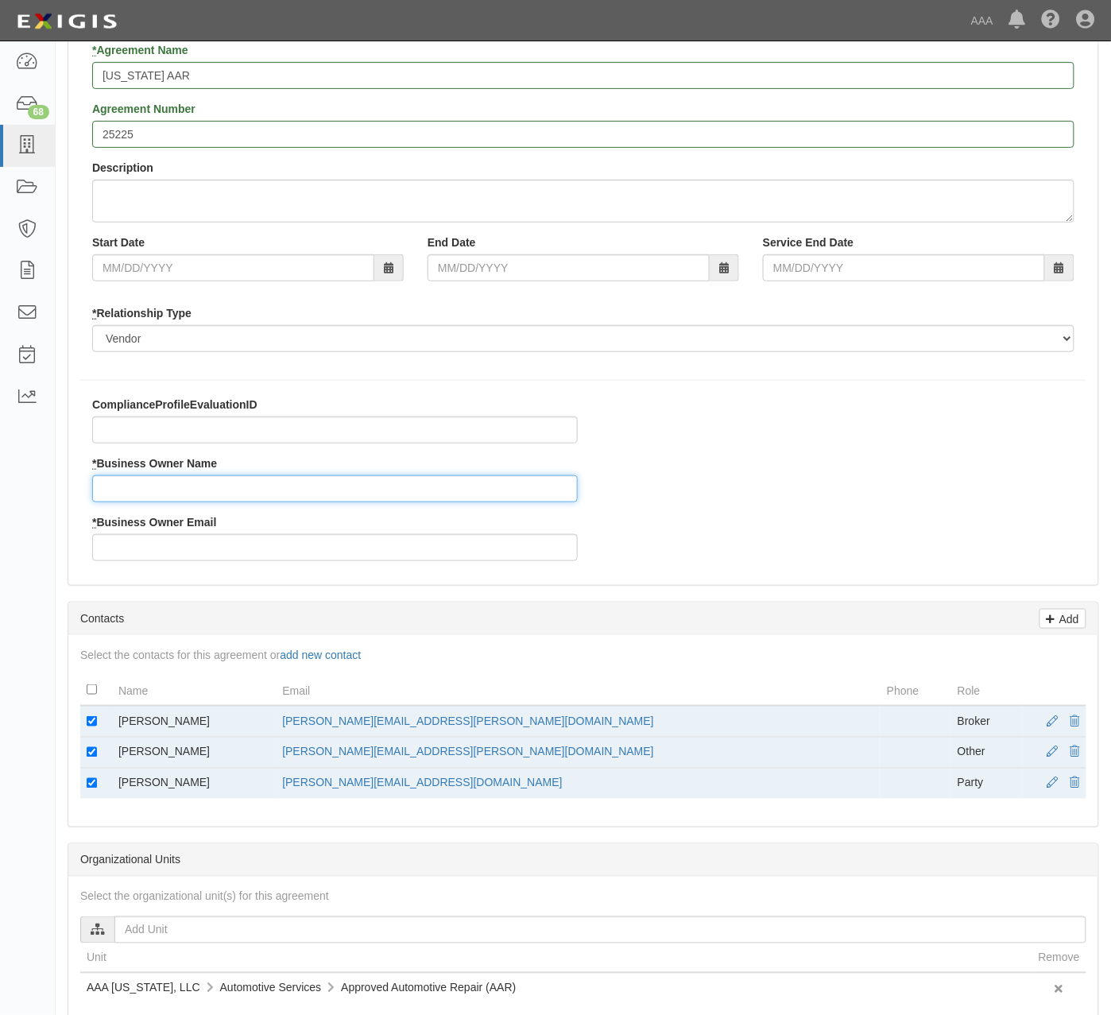
paste input "Jeremy Osborn"
type input "Jeremy Osborn"
drag, startPoint x: 488, startPoint y: 751, endPoint x: 345, endPoint y: 761, distance: 143.4
click at [345, 761] on td "Osborn.Jeremy@ace.aaa.com" at bounding box center [578, 752] width 605 height 31
copy link "Osborn.Jeremy@ace.aaa.com"
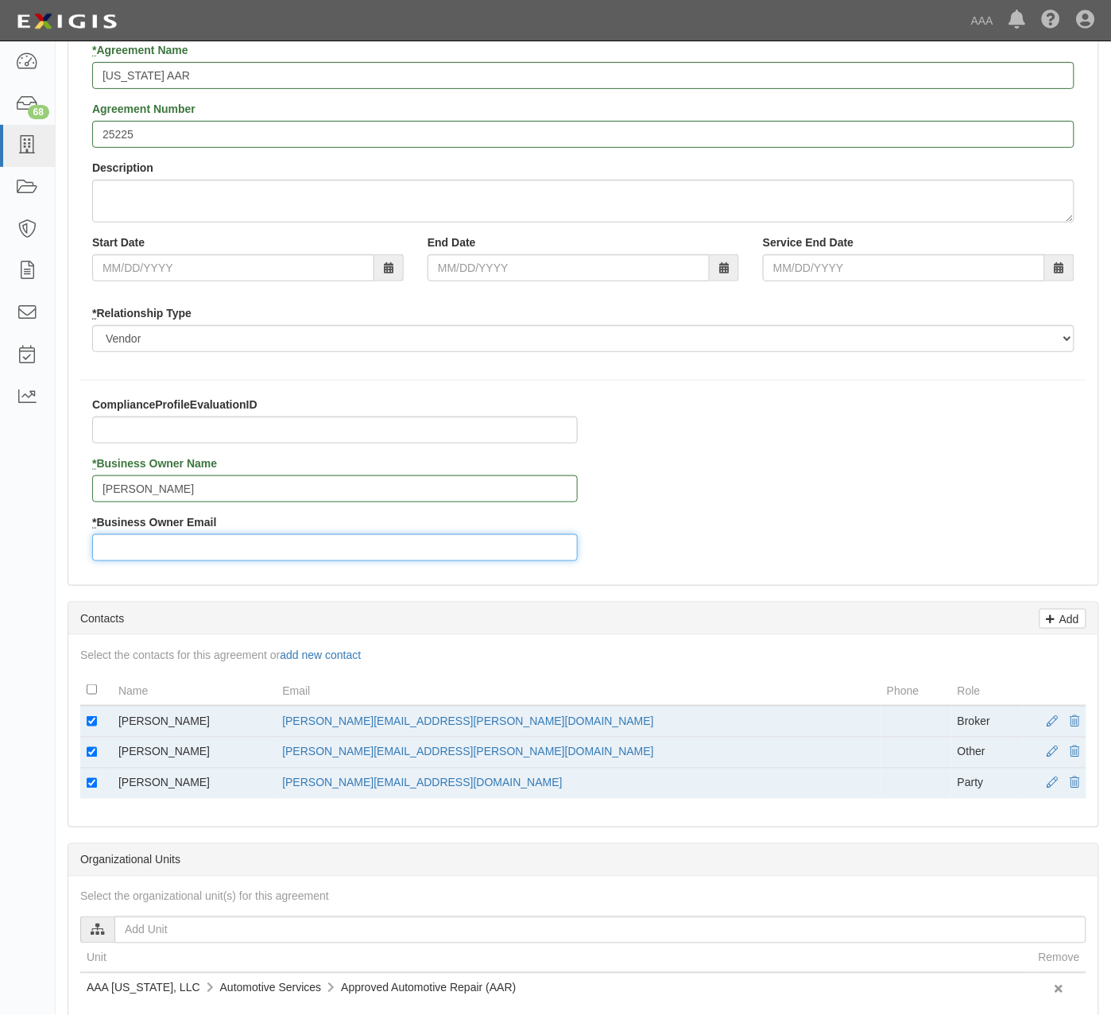
click at [271, 548] on input "* Business Owner Email" at bounding box center [334, 547] width 485 height 27
paste input "Osborn.Jeremy@ace.aaa.com"
type input "Osborn.Jeremy@ace.aaa.com"
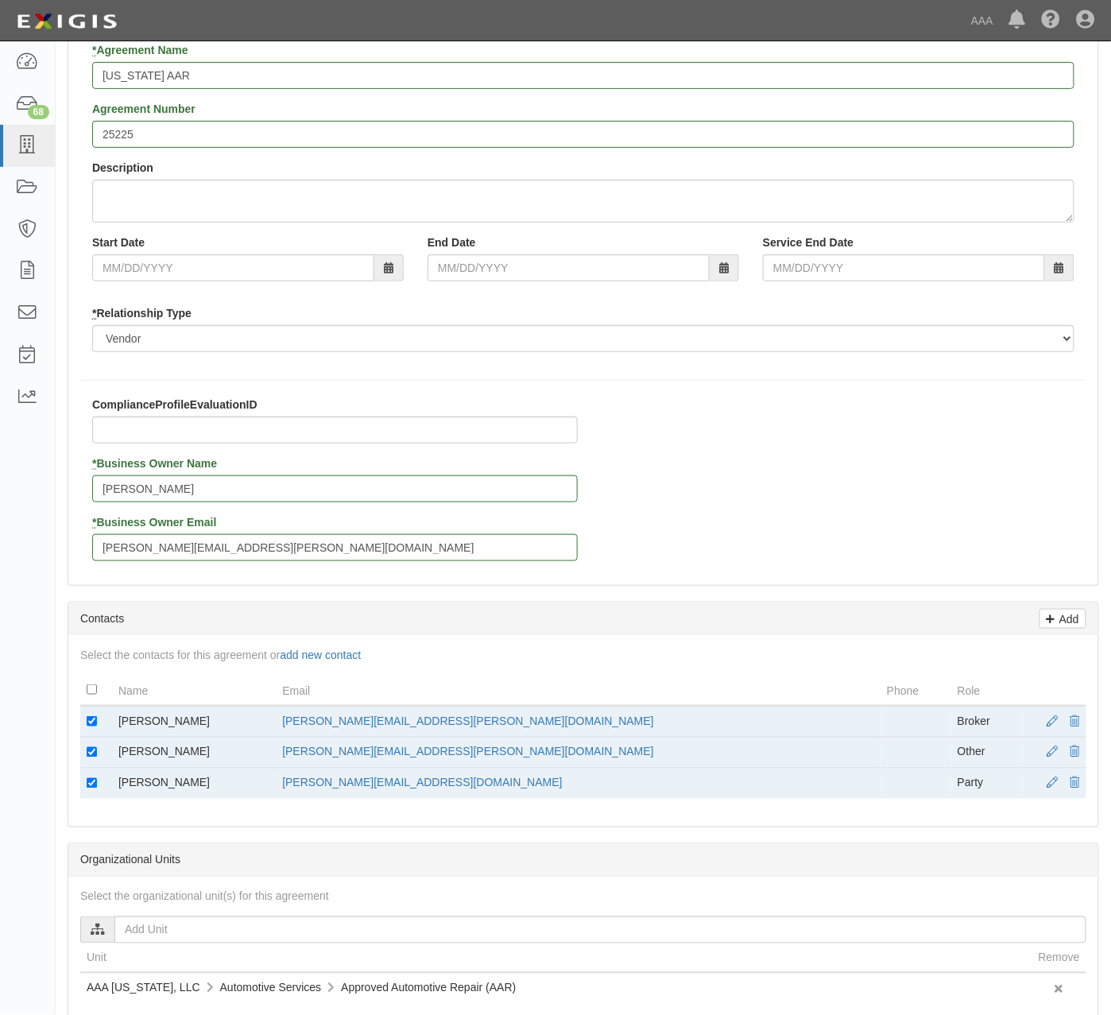
click at [646, 475] on div "ComplianceProfileEvaluationID * Business Owner Name Jeremy Osborn * Business Ow…" at bounding box center [583, 484] width 1030 height 176
drag, startPoint x: 93, startPoint y: 718, endPoint x: 119, endPoint y: 732, distance: 29.5
click at [93, 719] on input "checkbox" at bounding box center [92, 721] width 10 height 10
checkbox input "false"
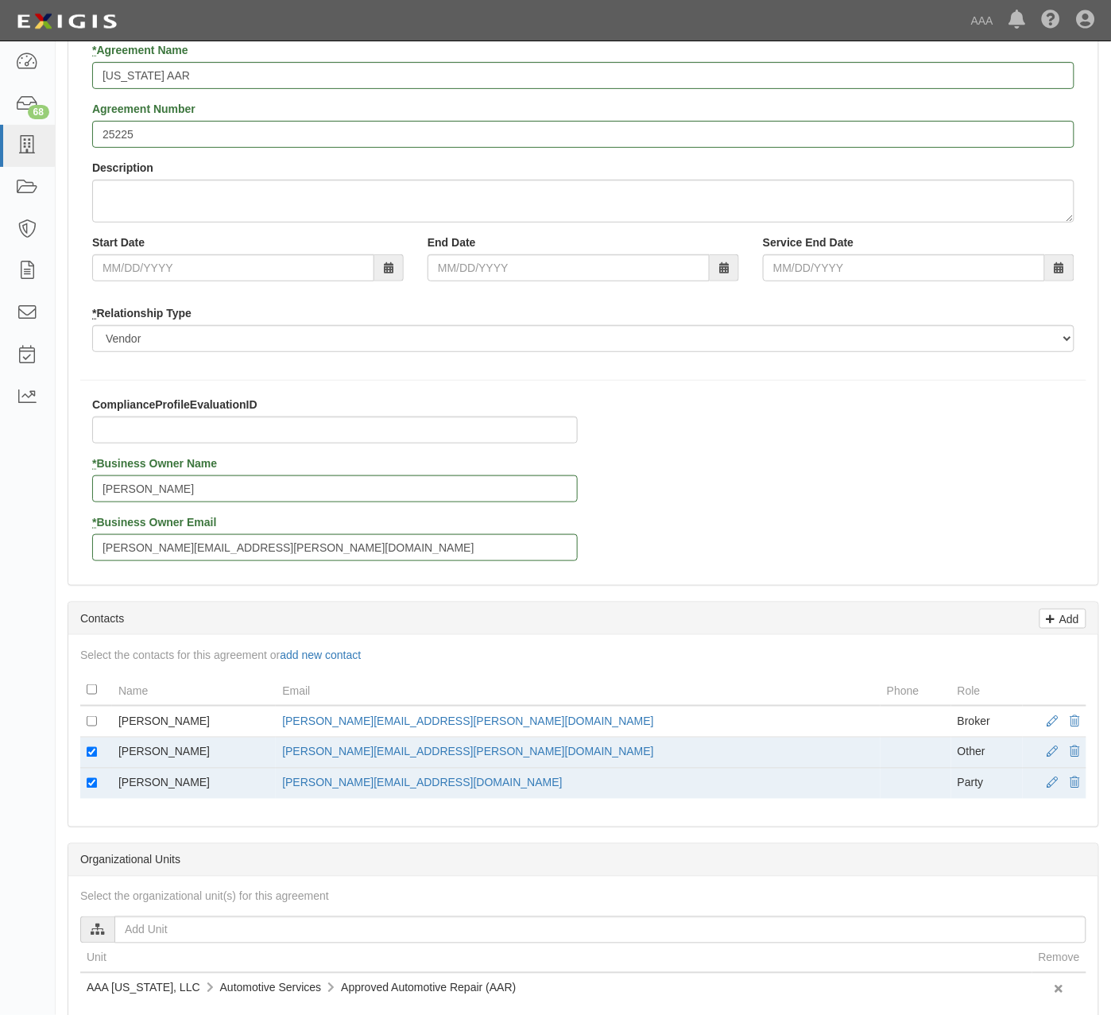
click at [793, 454] on div "ComplianceProfileEvaluationID * Business Owner Name Jeremy Osborn * Business Ow…" at bounding box center [583, 484] width 1030 height 176
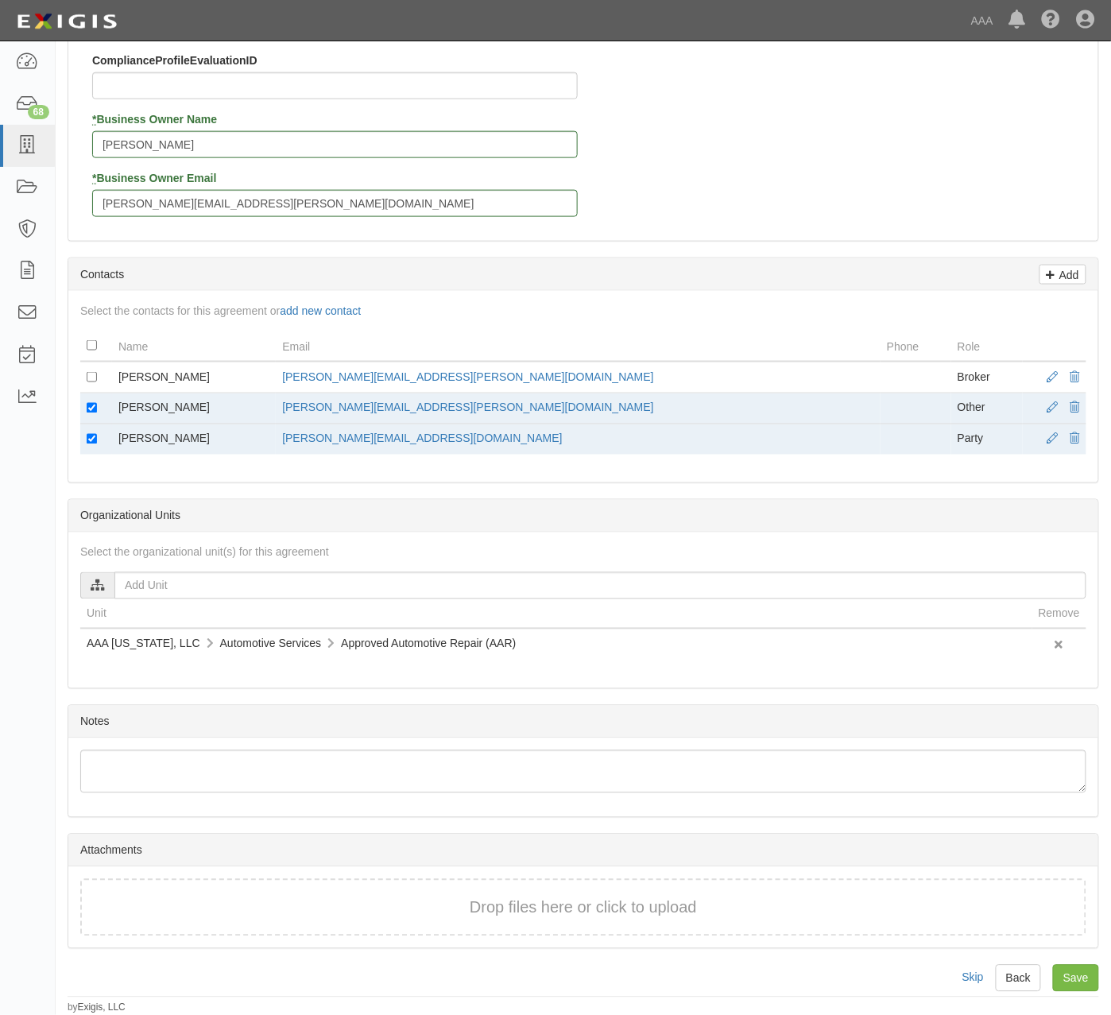
scroll to position [454, 0]
click at [808, 683] on div "Select the organizational unit(s) for this agreement AAA East Central Automotiv…" at bounding box center [583, 609] width 1030 height 155
click at [92, 436] on input "checkbox" at bounding box center [92, 439] width 10 height 10
checkbox input "false"
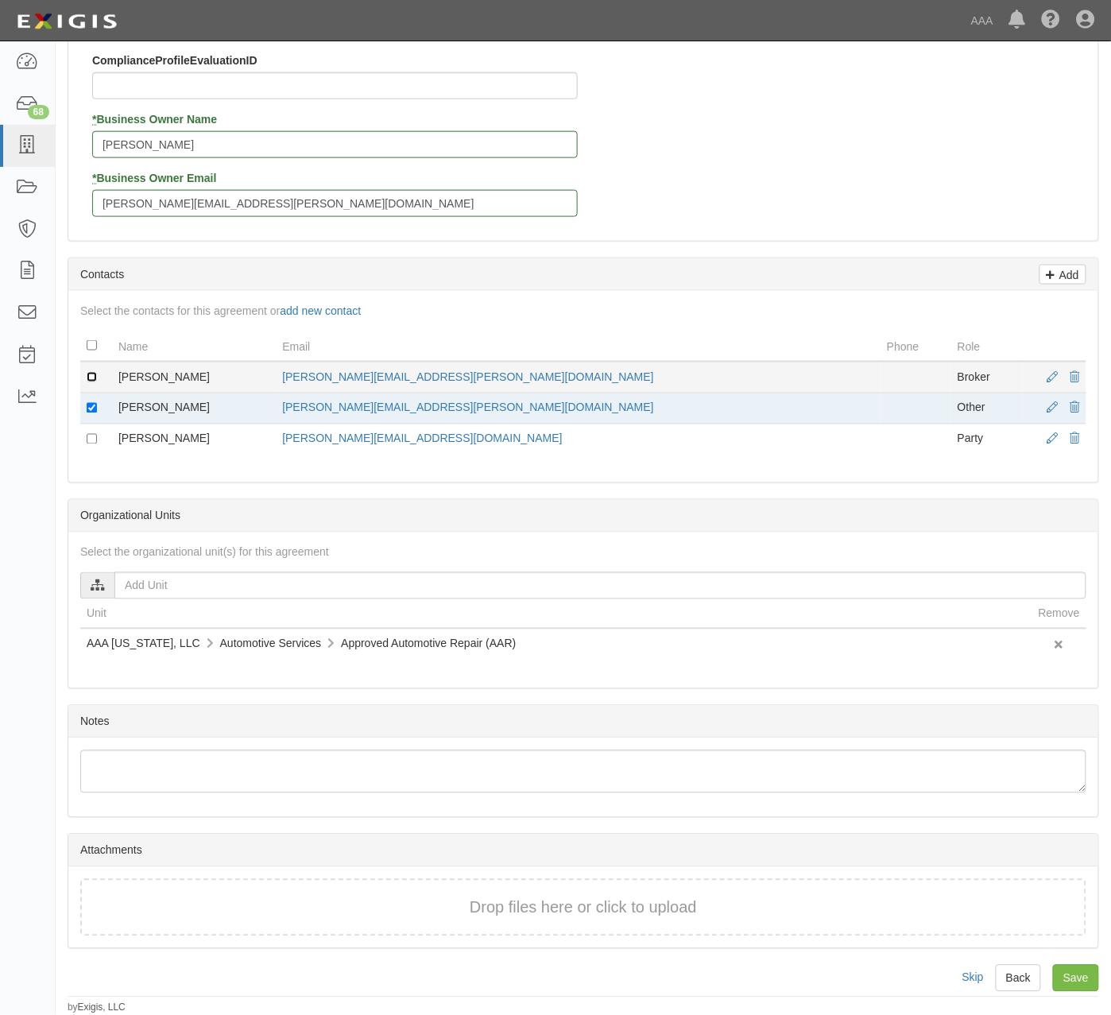
click at [92, 377] on input "checkbox" at bounding box center [92, 377] width 10 height 10
checkbox input "true"
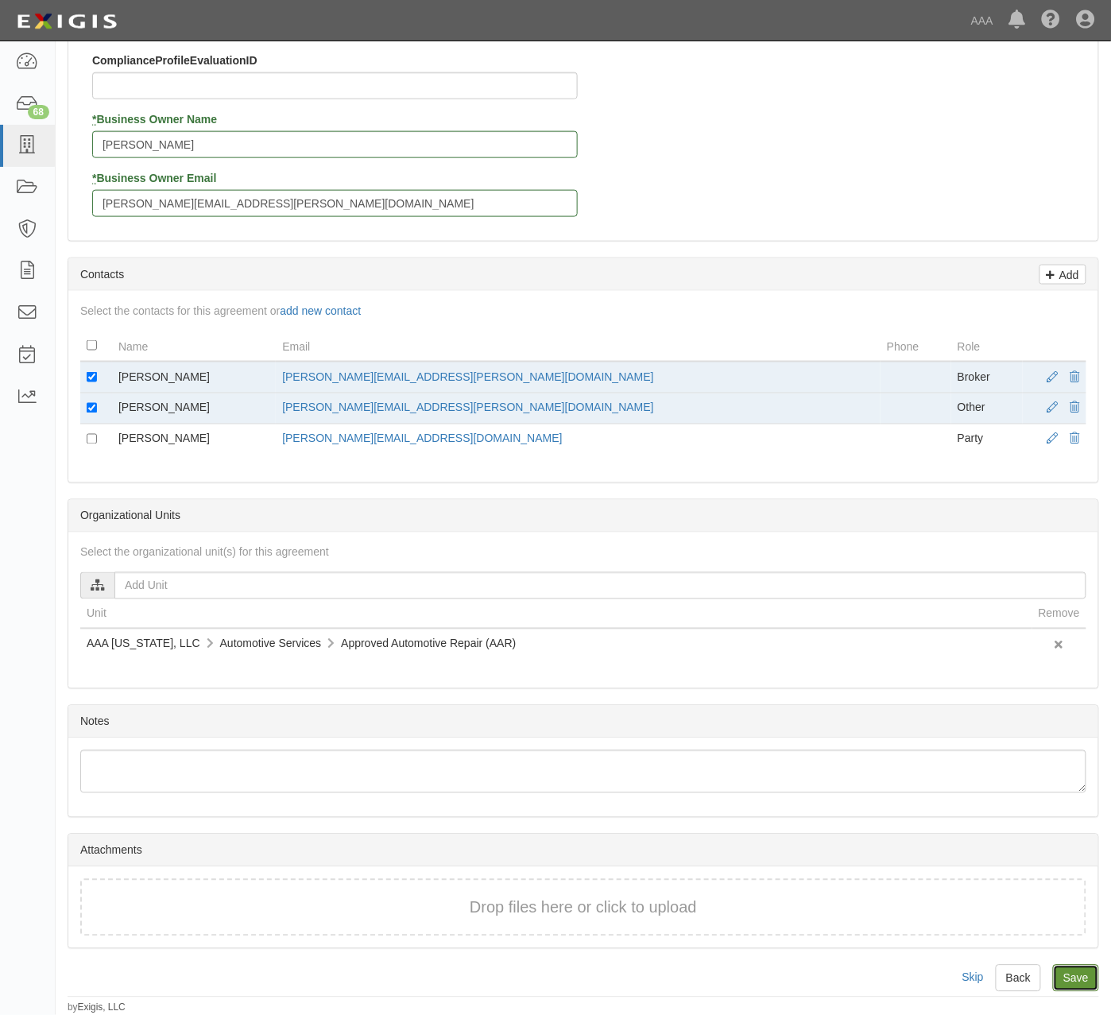
click at [1075, 982] on input "Save" at bounding box center [1076, 978] width 46 height 27
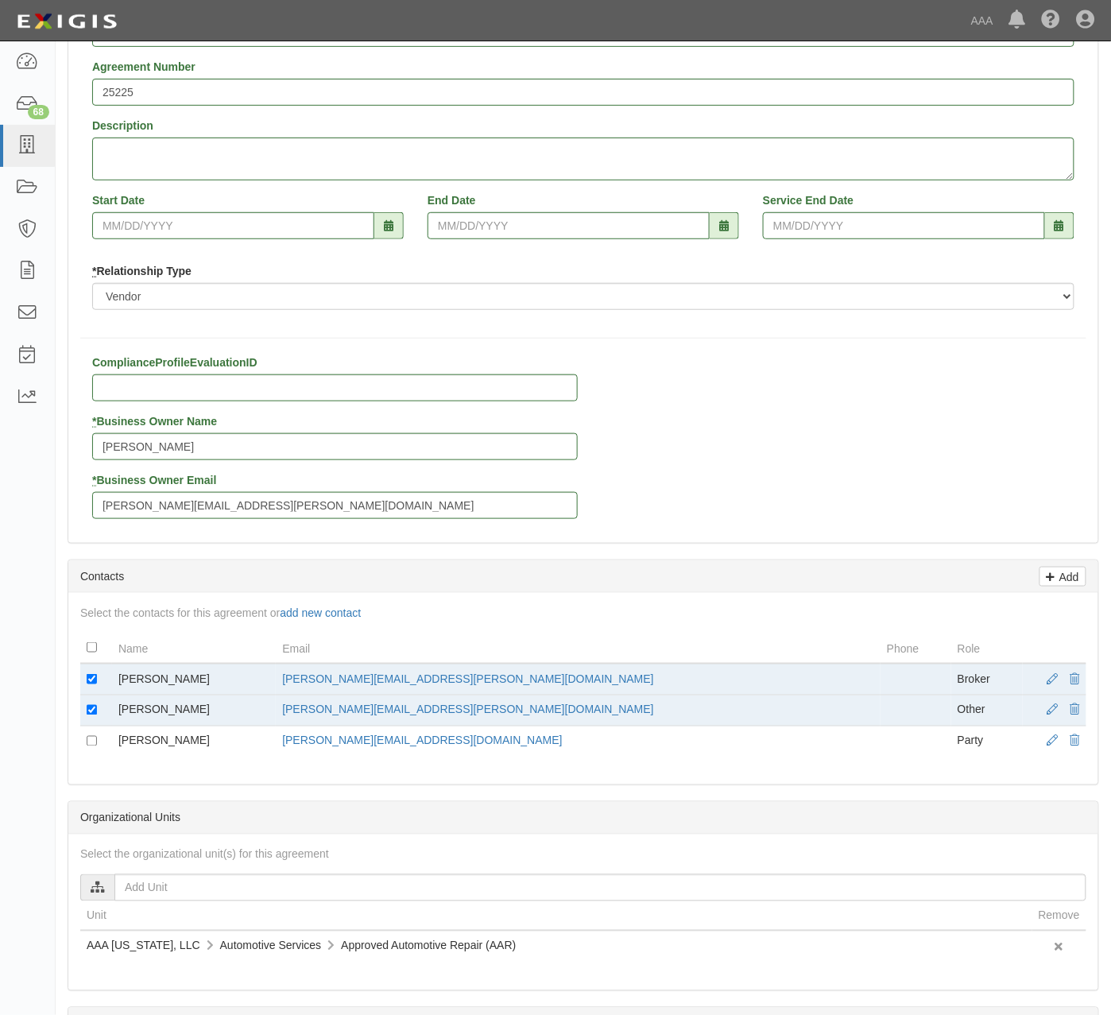
scroll to position [137, 0]
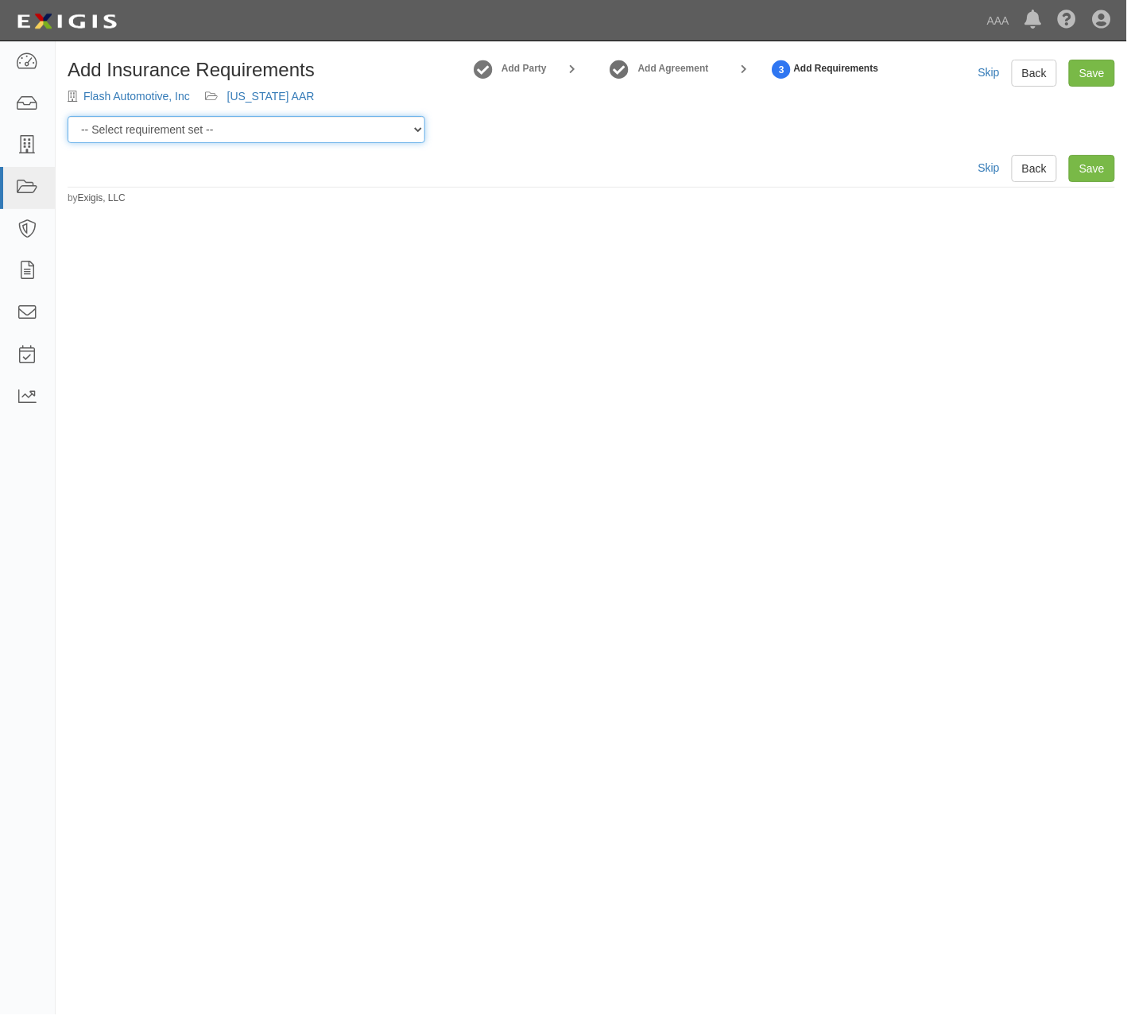
click at [397, 134] on select "-- Select requirement set -- AAA East Central AAR AAA East Central ERS AAA East…" at bounding box center [247, 129] width 358 height 27
select select "16705"
click at [68, 116] on select "-- Select requirement set -- AAA East Central AAR AAA East Central ERS AAA East…" at bounding box center [247, 129] width 358 height 27
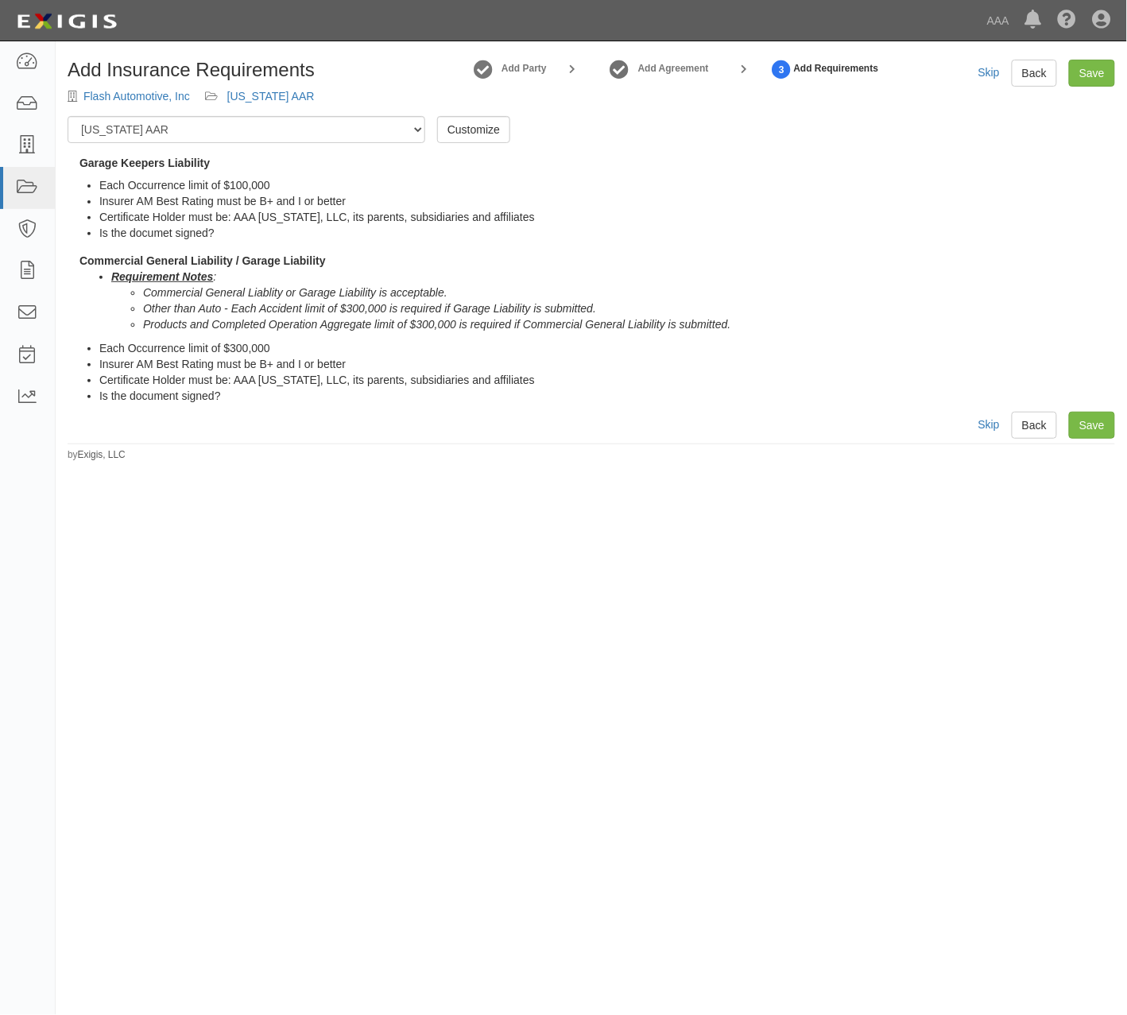
click at [849, 140] on div "Add Insurance Requirements Flash Automotive, Inc New Mexico AAR Add Party Add A…" at bounding box center [591, 232] width 1047 height 344
click at [1087, 71] on link "Save" at bounding box center [1092, 73] width 46 height 27
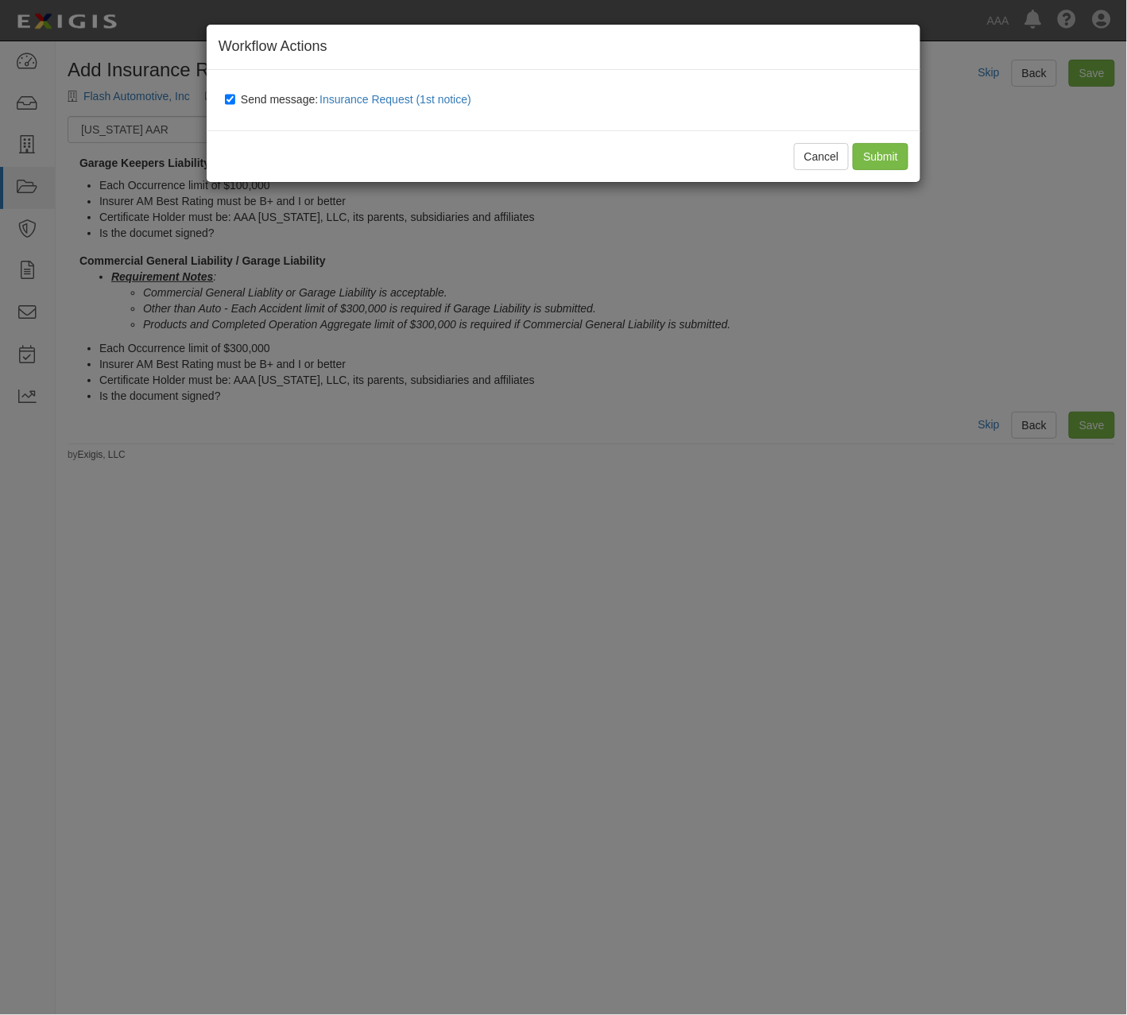
click at [253, 96] on span "Send message: Insurance Request (1st notice)" at bounding box center [359, 99] width 237 height 13
click at [235, 96] on input "Send message: Insurance Request (1st notice)" at bounding box center [230, 99] width 10 height 13
checkbox input "false"
drag, startPoint x: 884, startPoint y: 138, endPoint x: 884, endPoint y: 151, distance: 12.7
click at [884, 147] on div "Cancel Submit" at bounding box center [563, 156] width 713 height 52
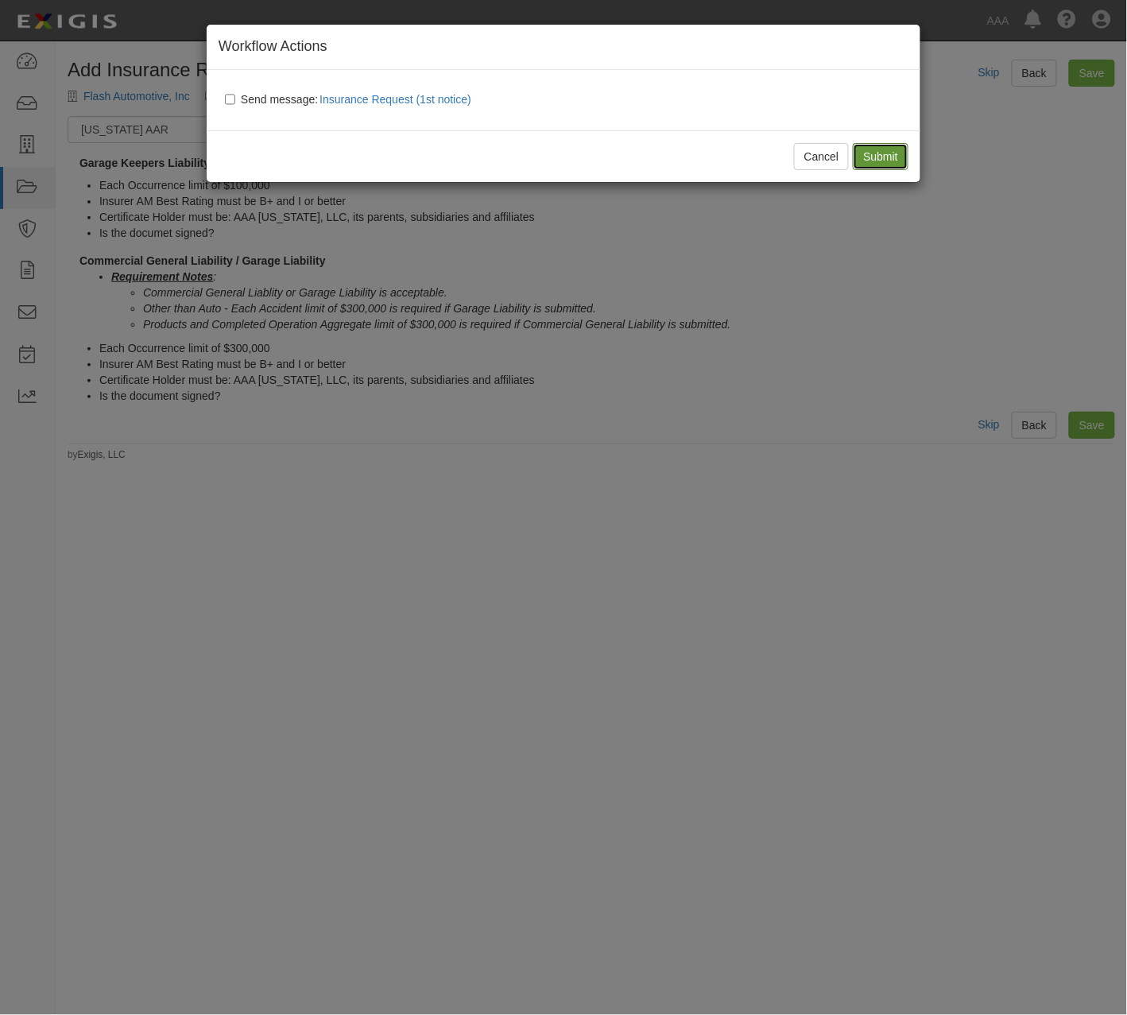
click at [884, 151] on input "Submit" at bounding box center [881, 156] width 56 height 27
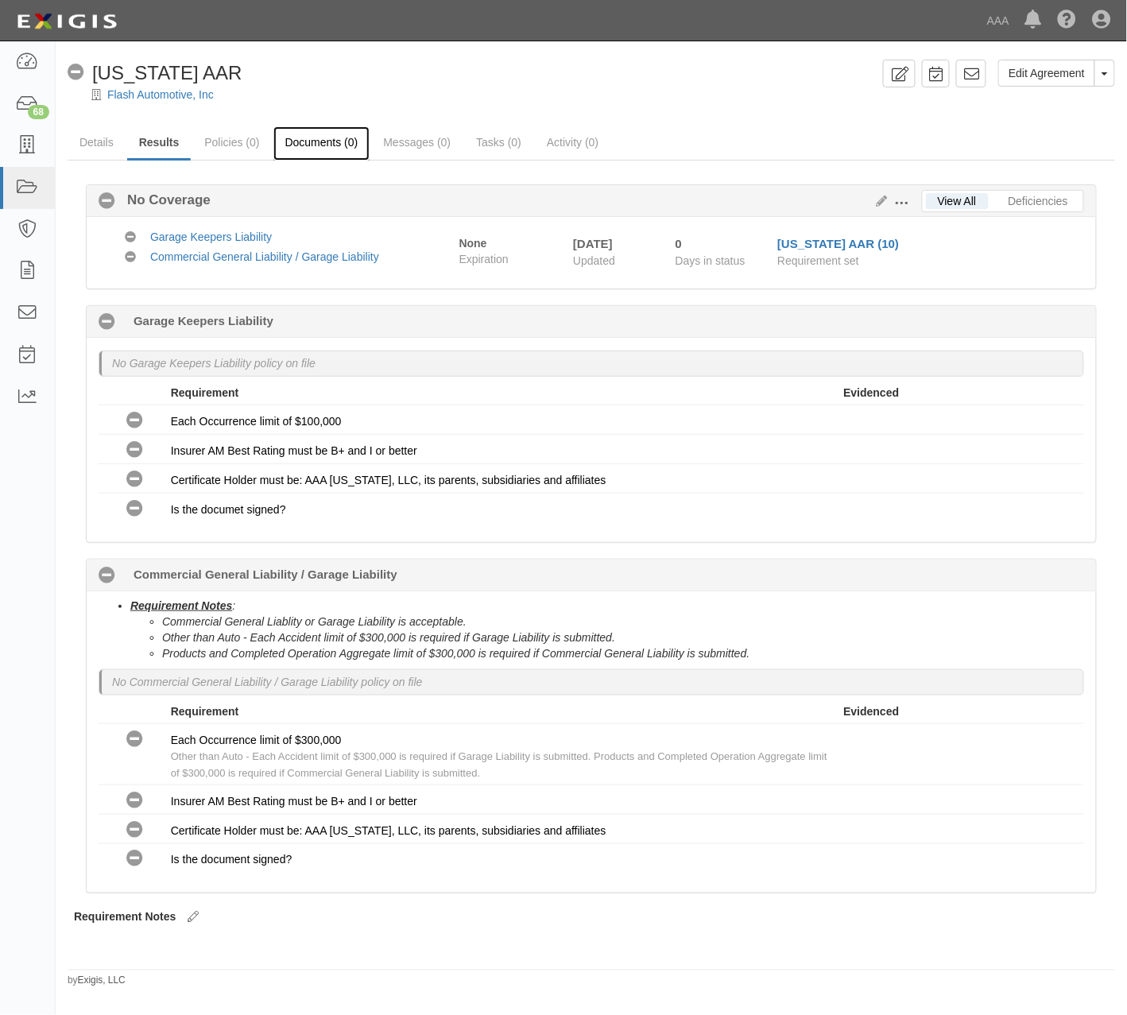
click at [323, 140] on link "Documents (0)" at bounding box center [321, 143] width 97 height 34
